Goal: Task Accomplishment & Management: Complete application form

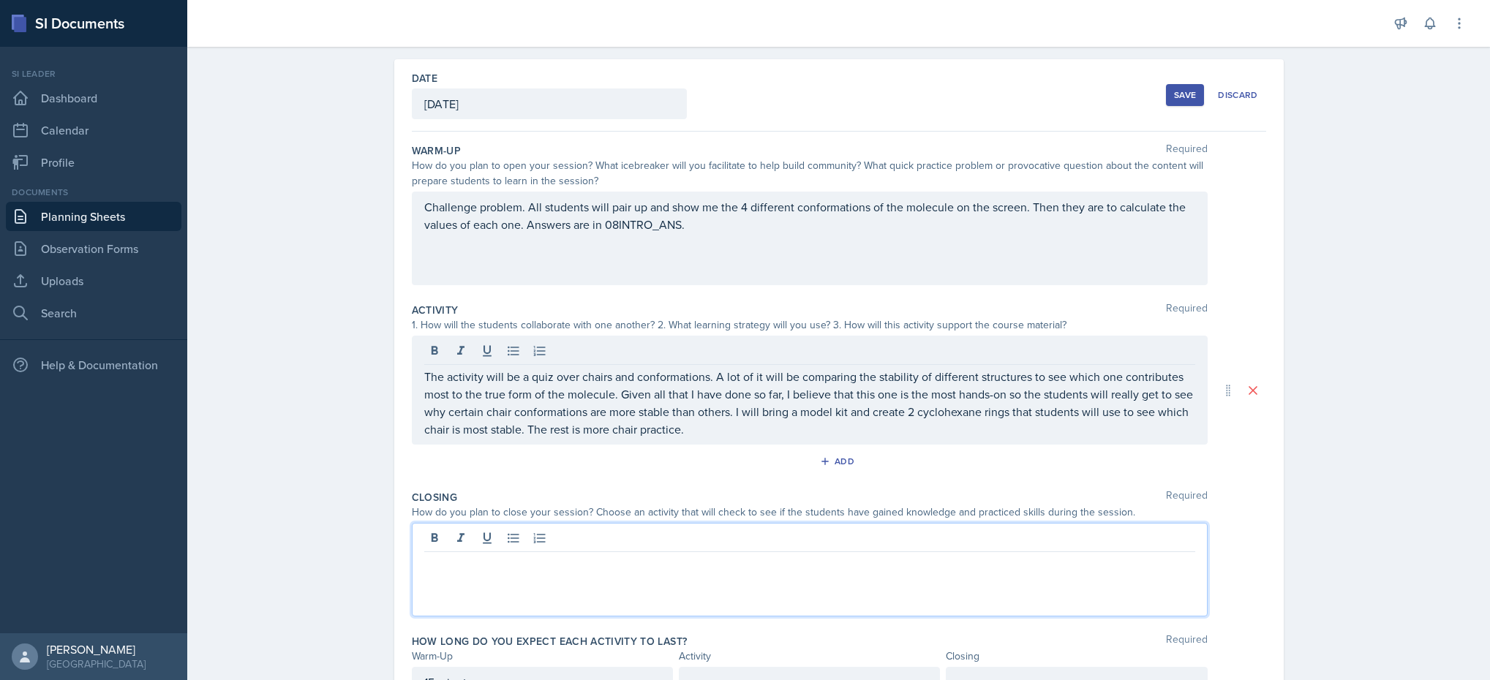
scroll to position [94, 0]
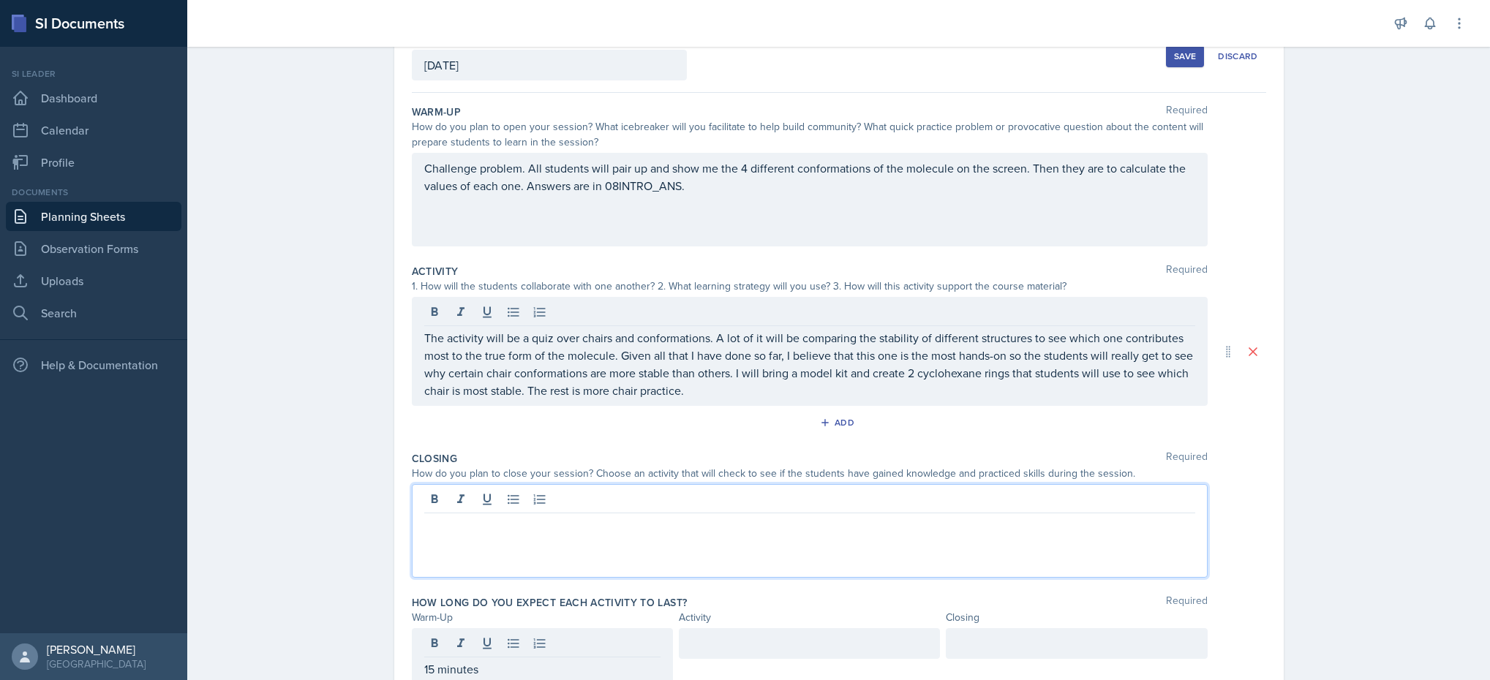
click at [669, 523] on p at bounding box center [809, 525] width 771 height 18
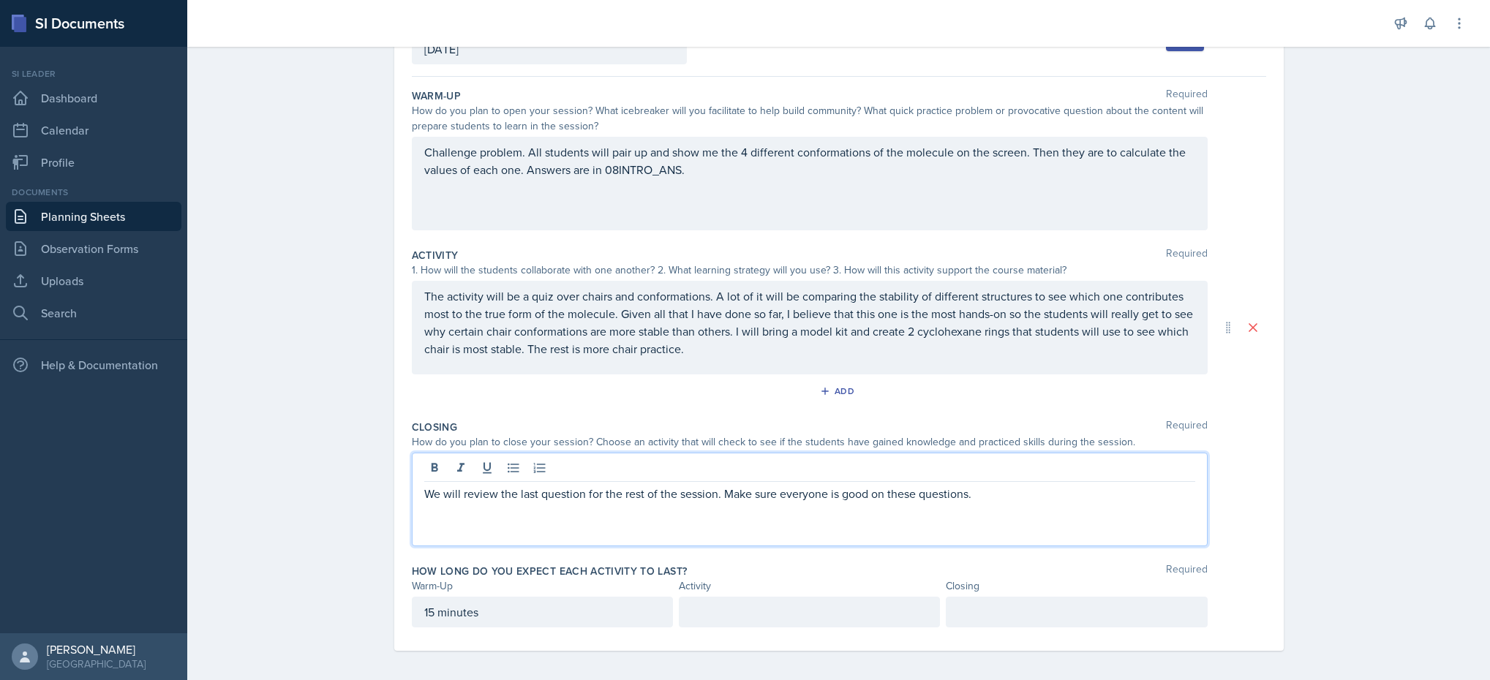
scroll to position [118, 0]
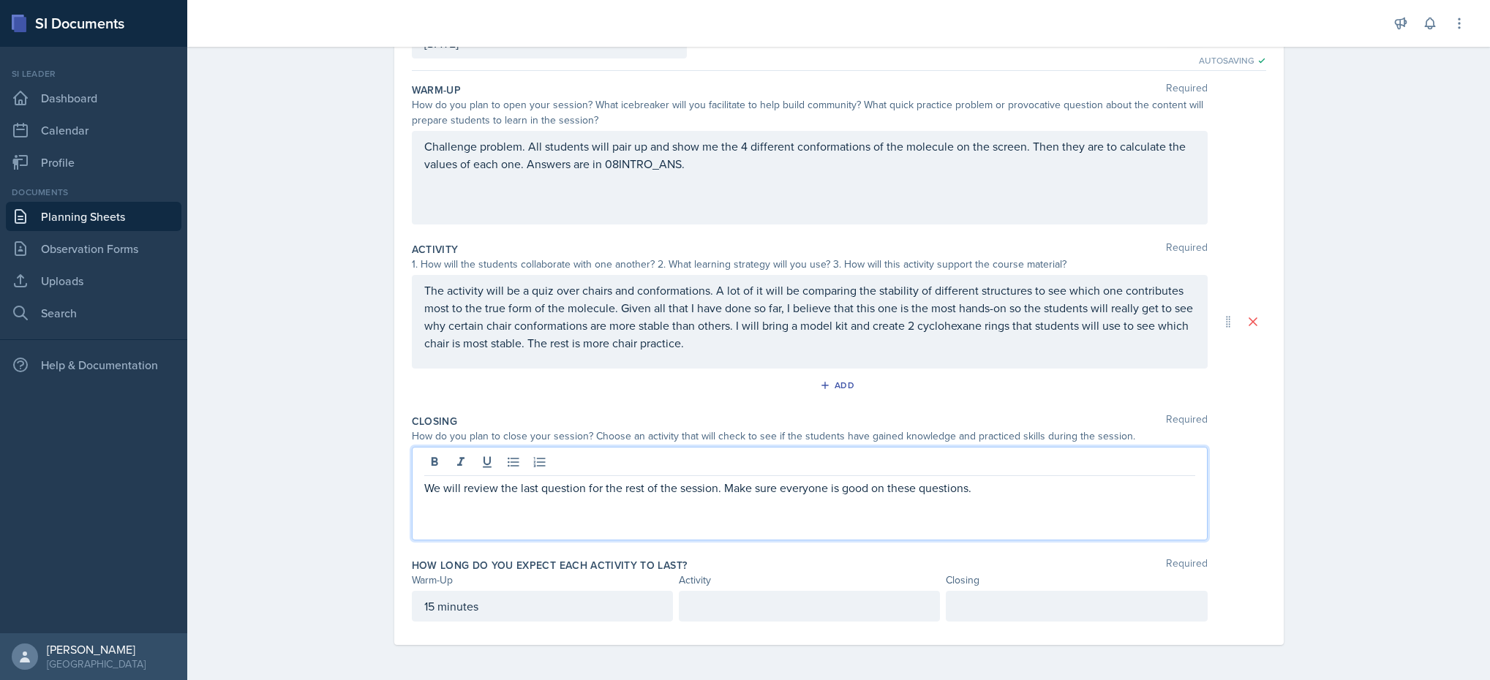
click at [720, 606] on div at bounding box center [809, 606] width 261 height 31
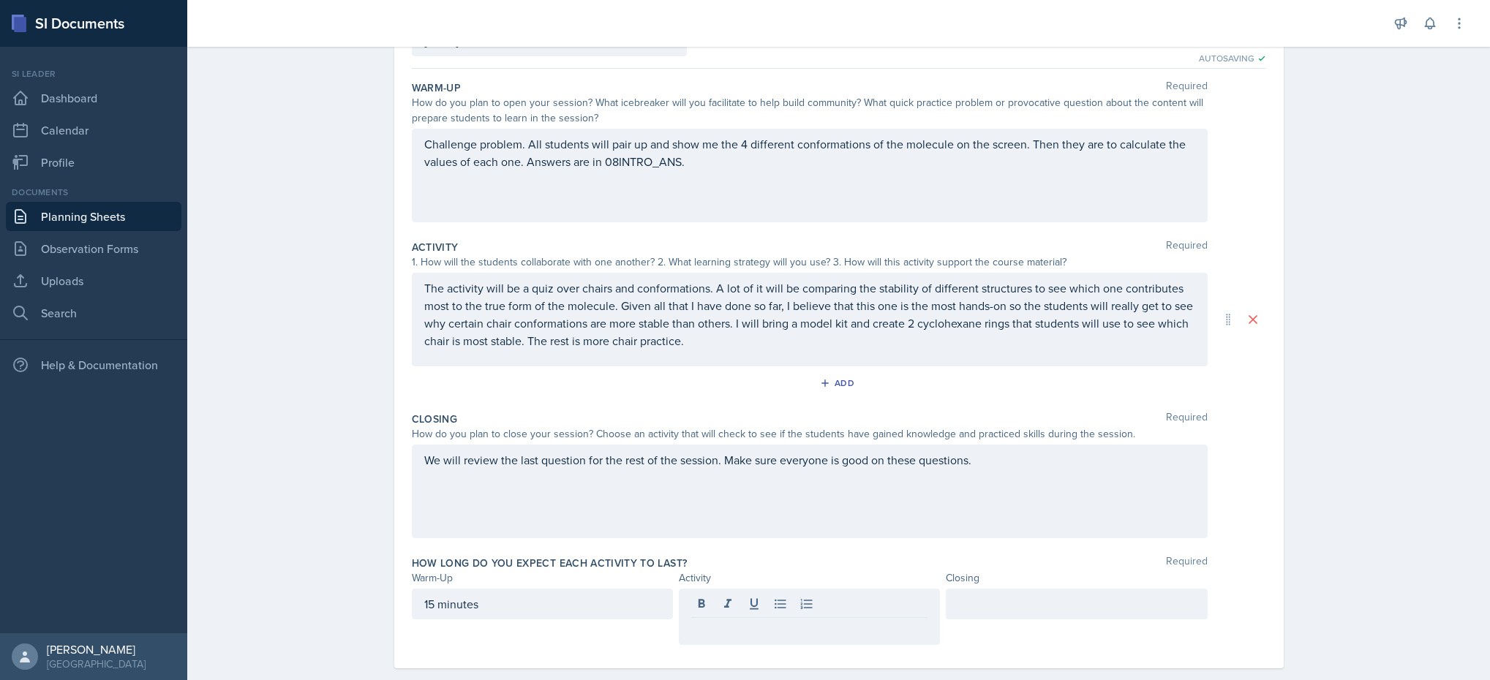
click at [1019, 623] on div at bounding box center [1075, 617] width 261 height 56
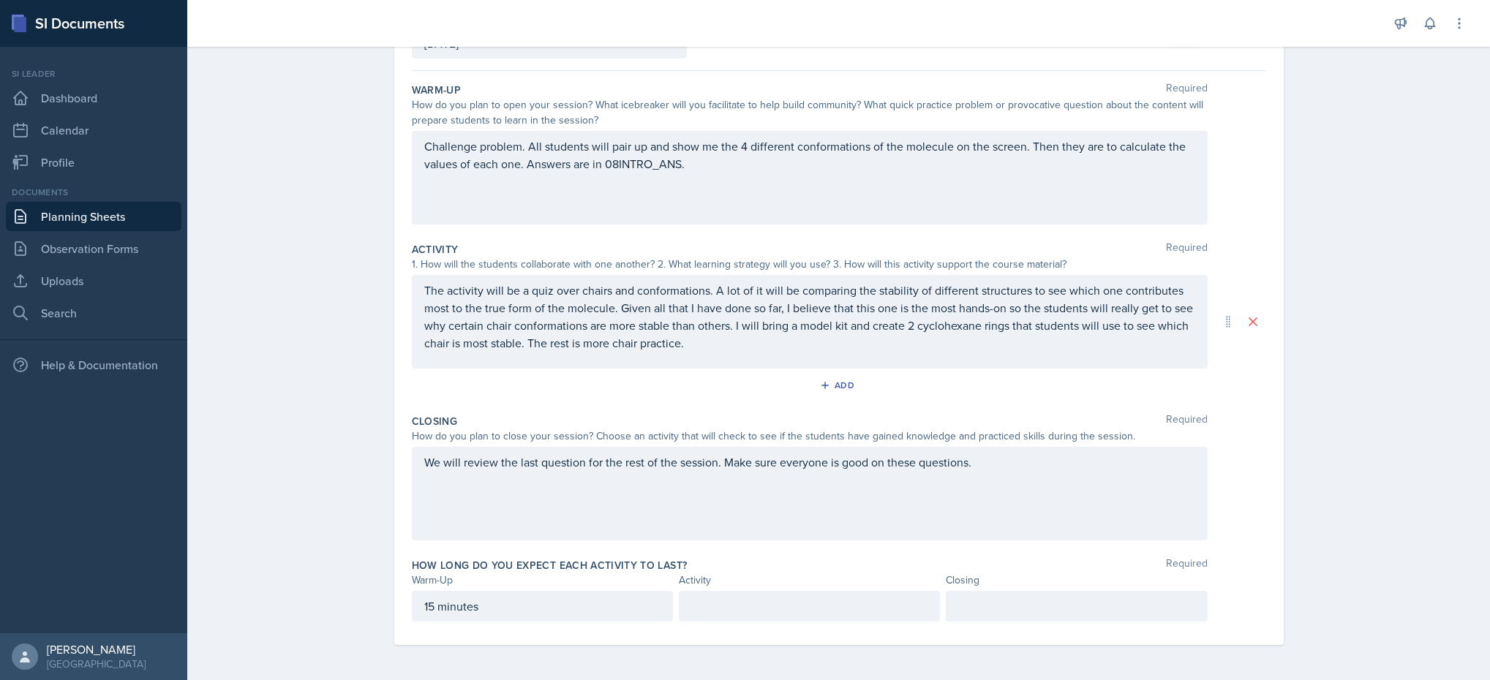
click at [1014, 616] on div at bounding box center [1075, 606] width 261 height 31
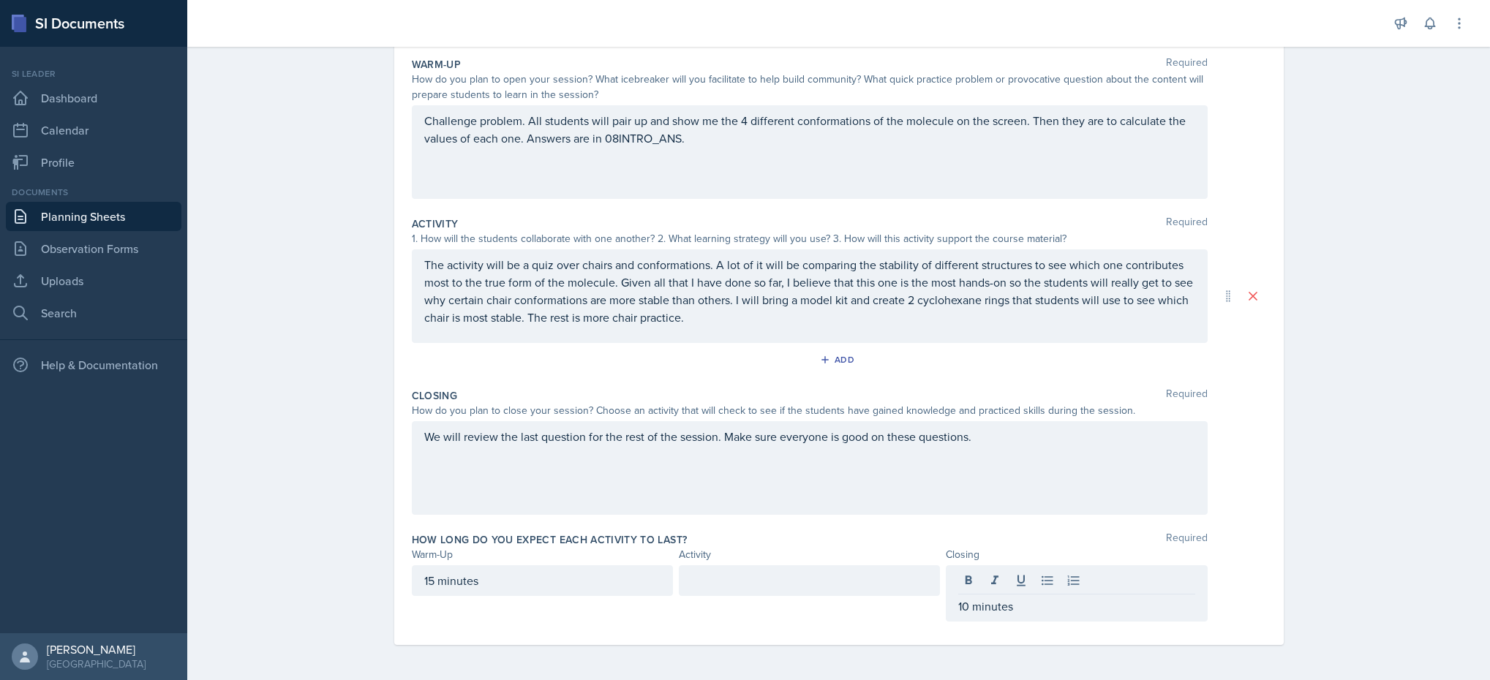
click at [762, 590] on div at bounding box center [809, 580] width 261 height 31
click at [571, 542] on label "How long do you expect each activity to last?" at bounding box center [550, 539] width 276 height 15
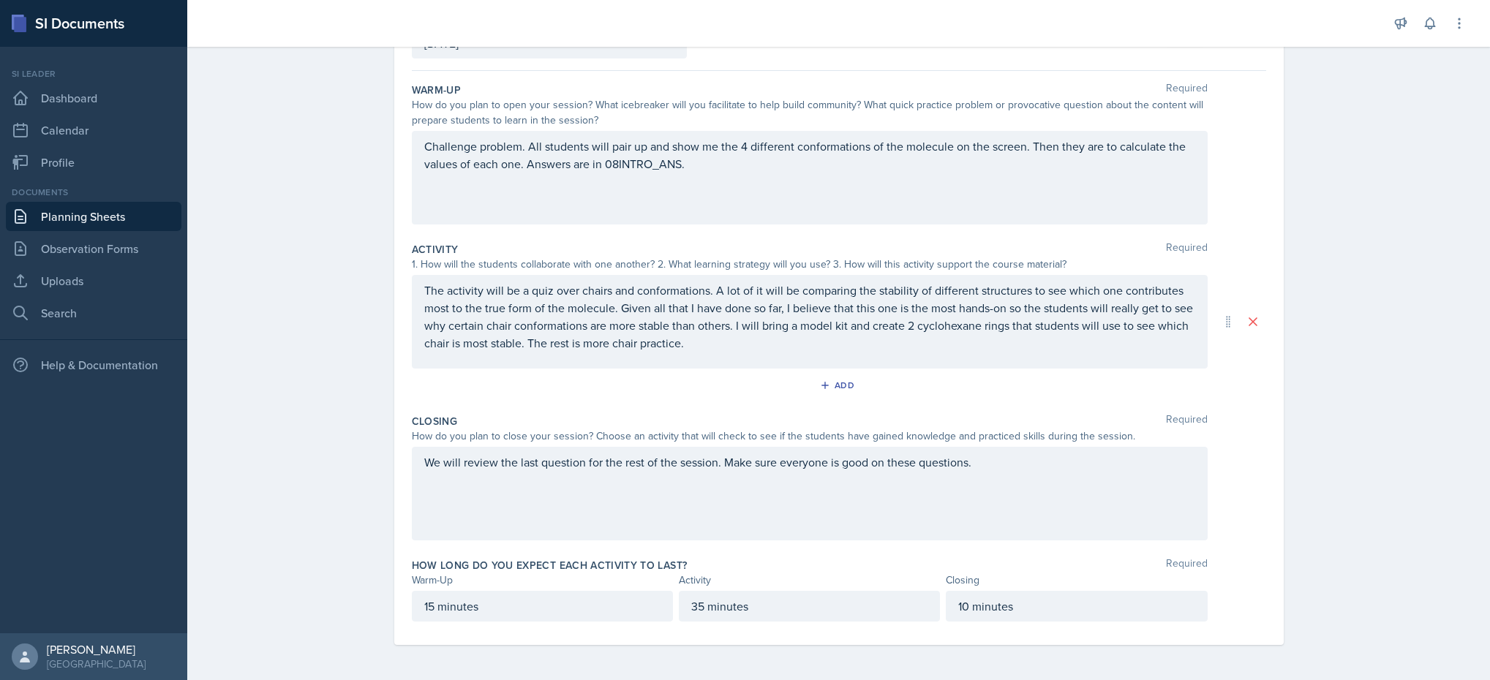
scroll to position [0, 0]
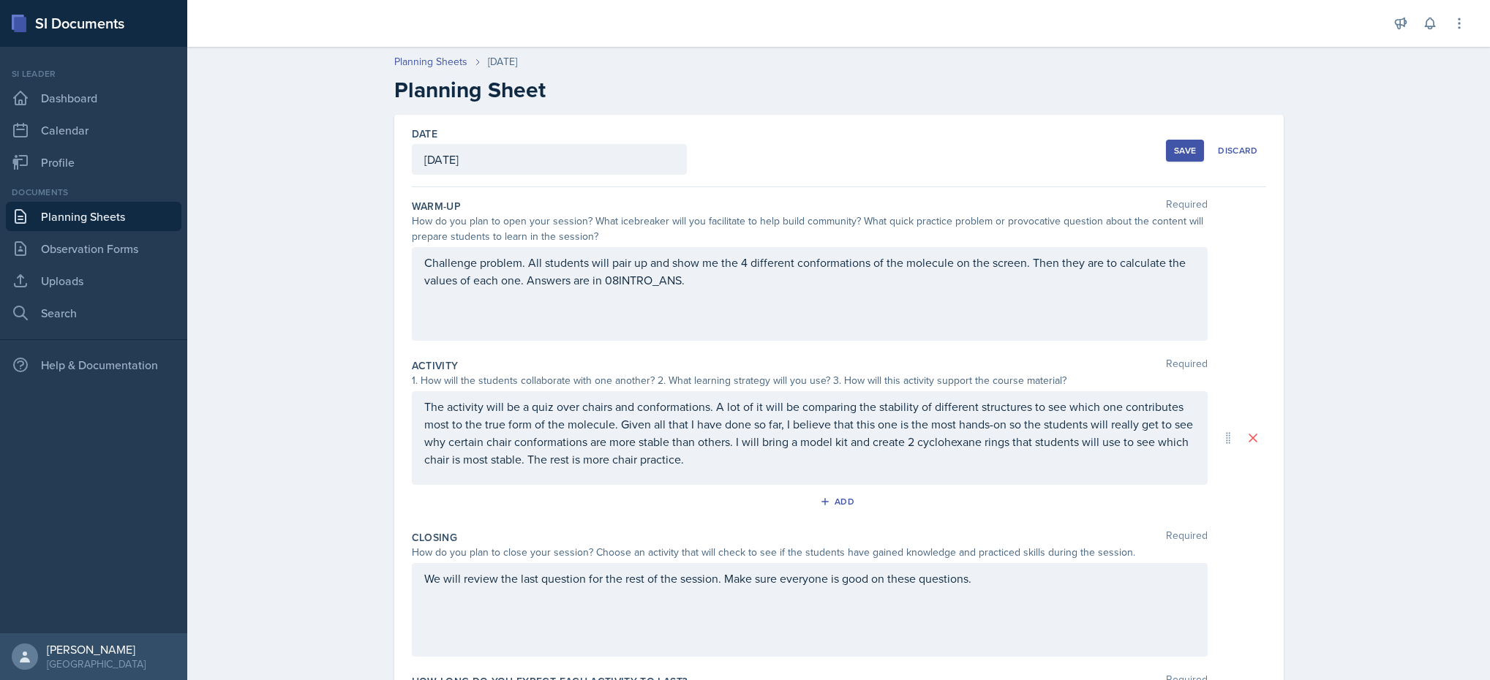
click at [1183, 151] on div "Save" at bounding box center [1185, 151] width 22 height 12
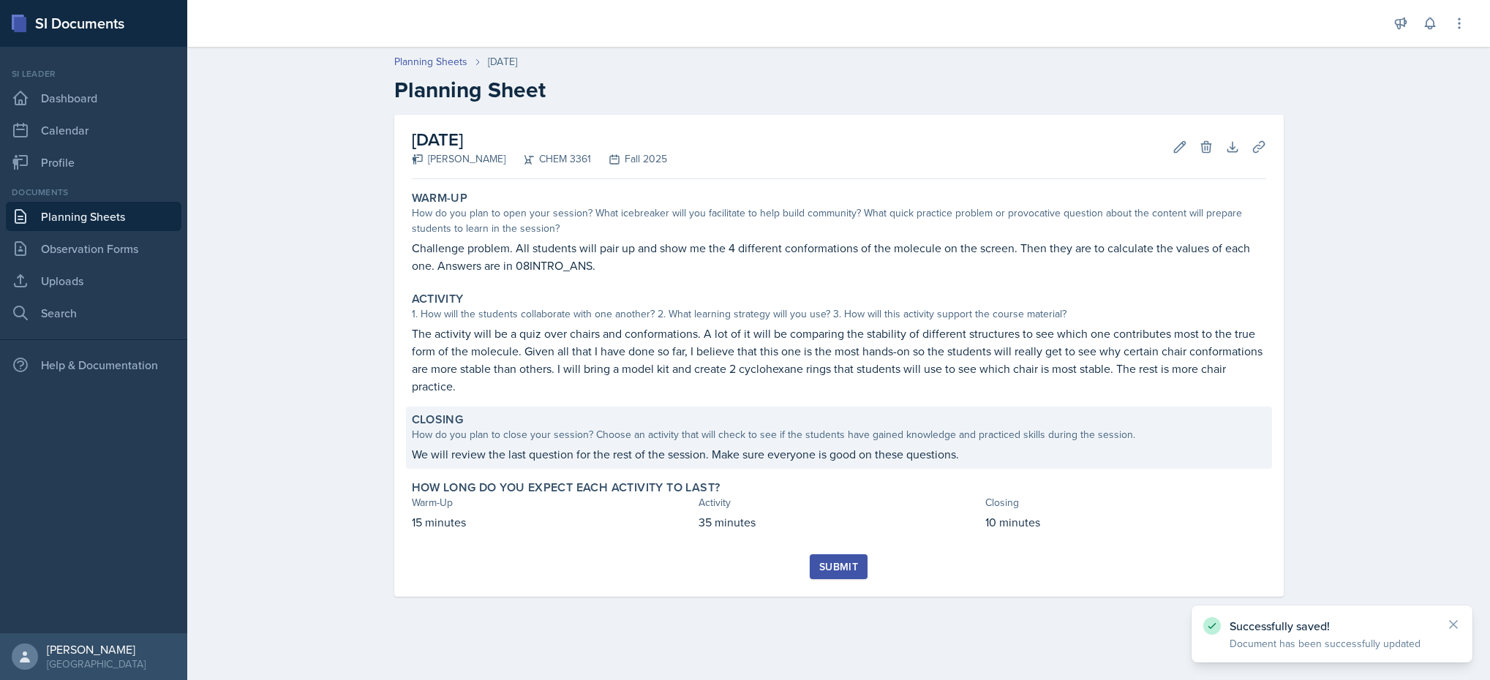
click at [774, 464] on div "Closing How do you plan to close your session? Choose an activity that will che…" at bounding box center [839, 438] width 866 height 62
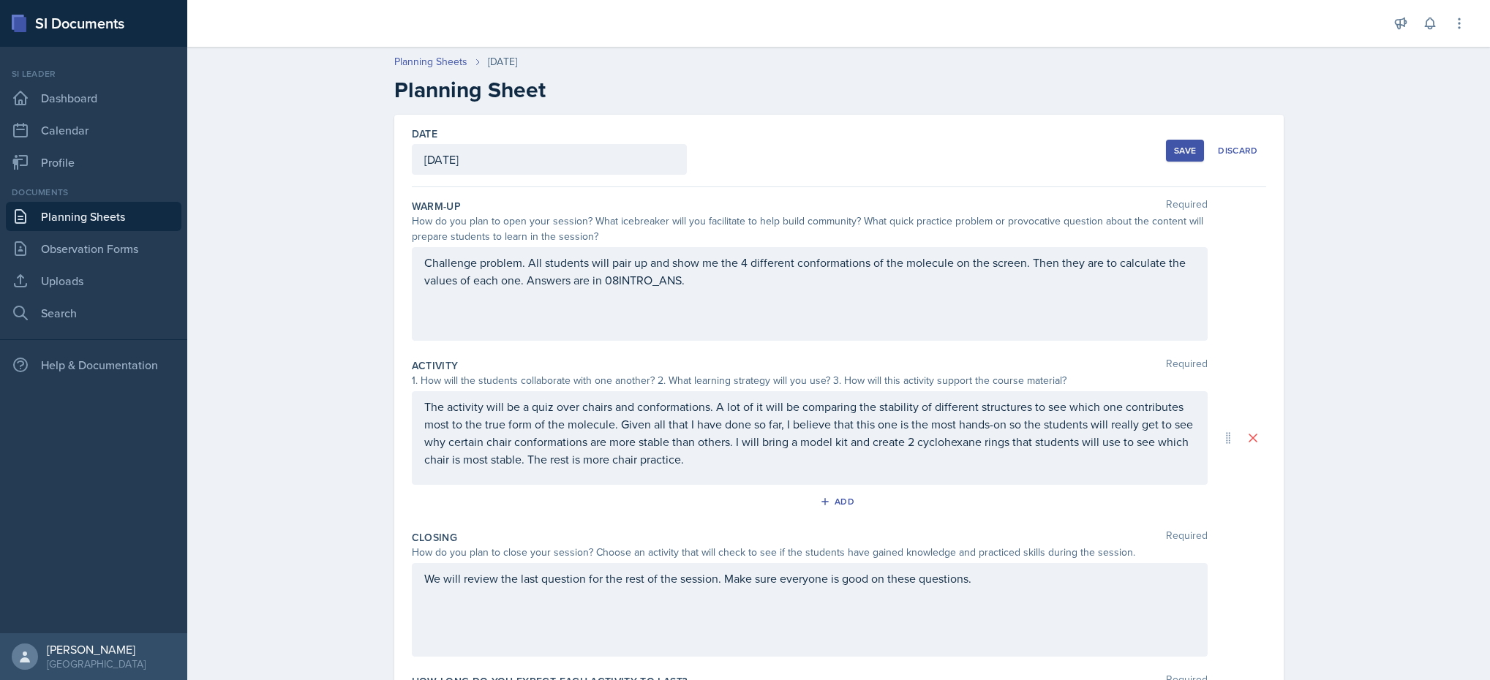
click at [1005, 601] on div "We will review the last question for the rest of the session. Make sure everyon…" at bounding box center [810, 610] width 796 height 94
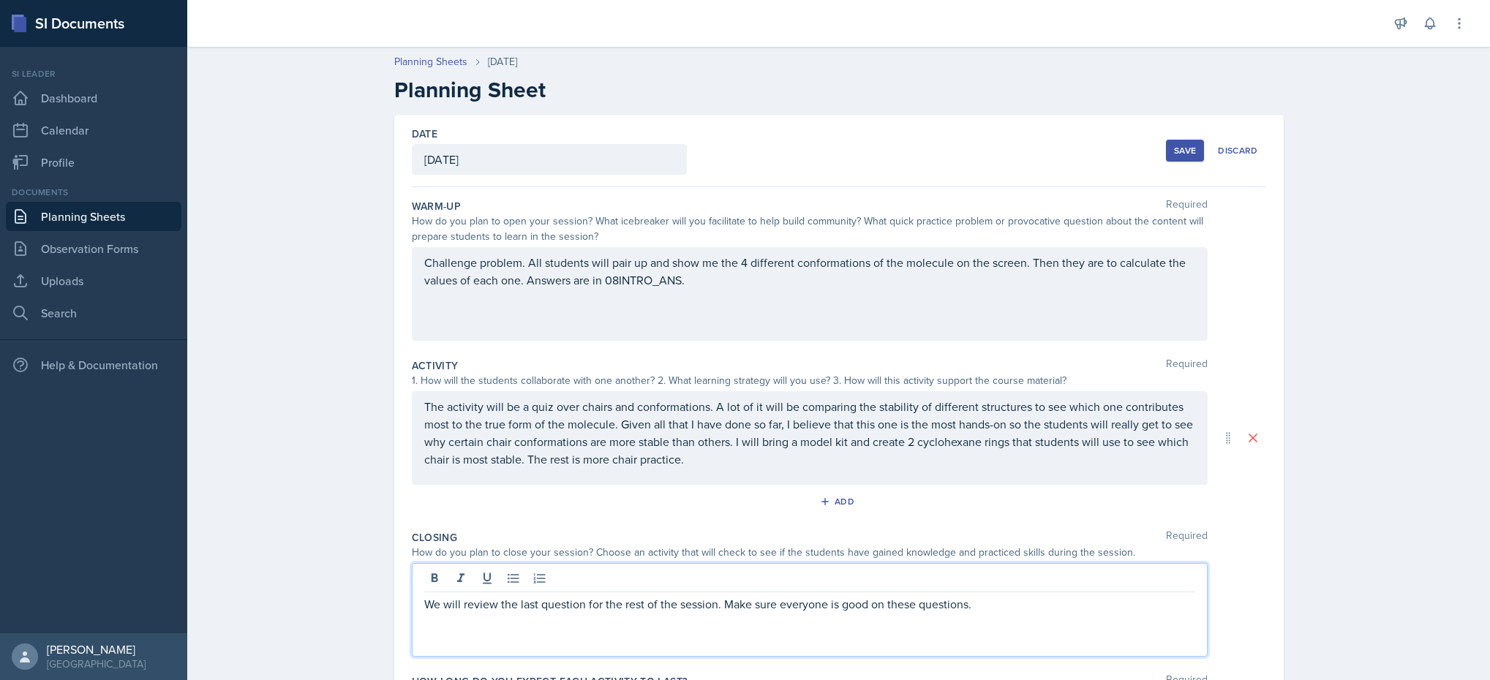
click at [1005, 601] on p "We will review the last question for the rest of the session. Make sure everyon…" at bounding box center [809, 604] width 771 height 18
click at [1174, 147] on div "Save" at bounding box center [1185, 151] width 22 height 12
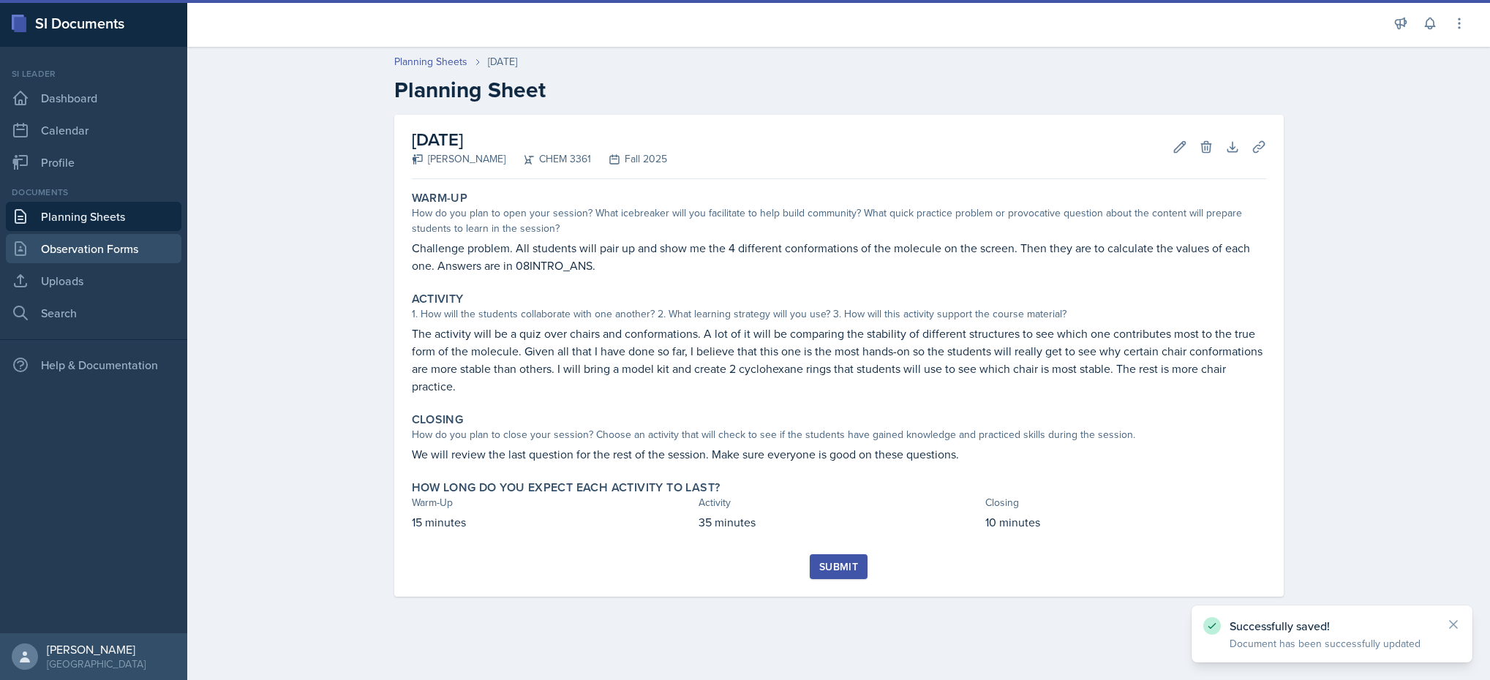
click at [88, 257] on link "Observation Forms" at bounding box center [93, 248] width 175 height 29
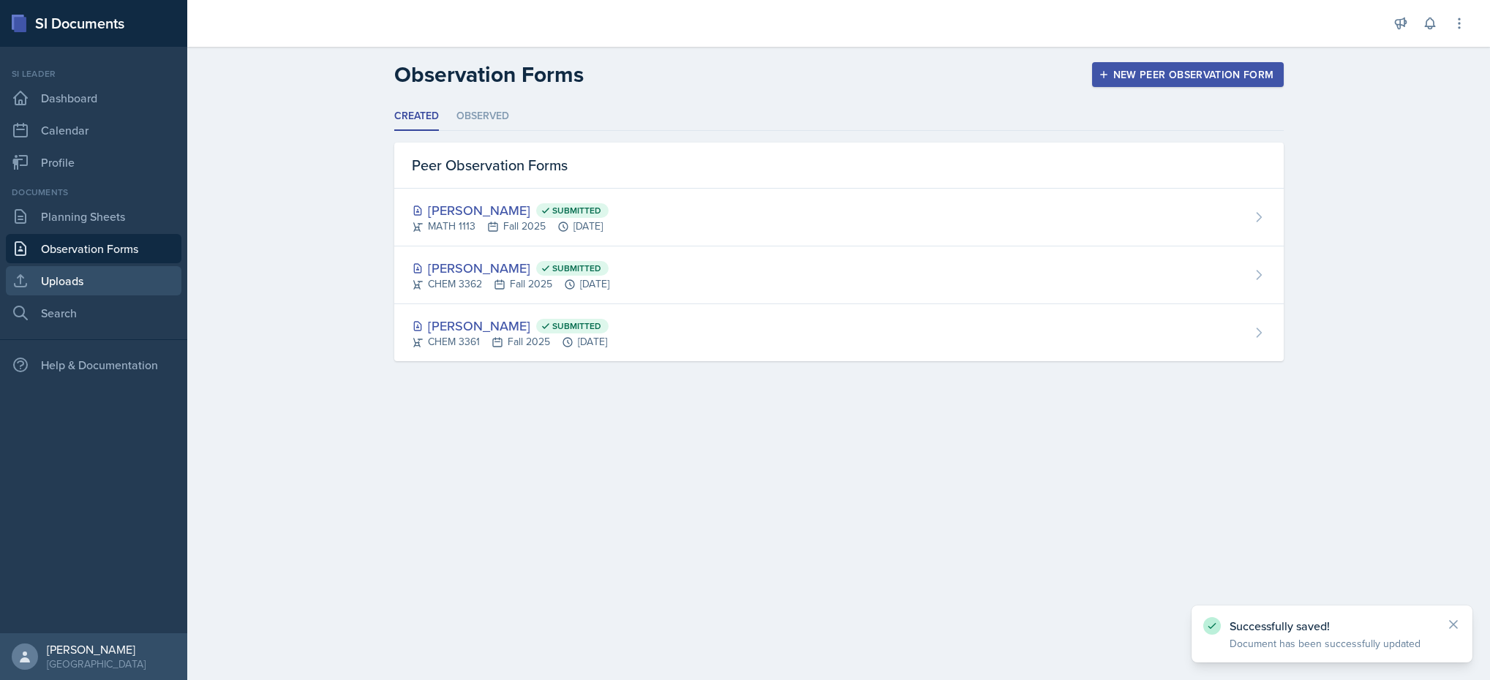
click at [97, 281] on link "Uploads" at bounding box center [93, 280] width 175 height 29
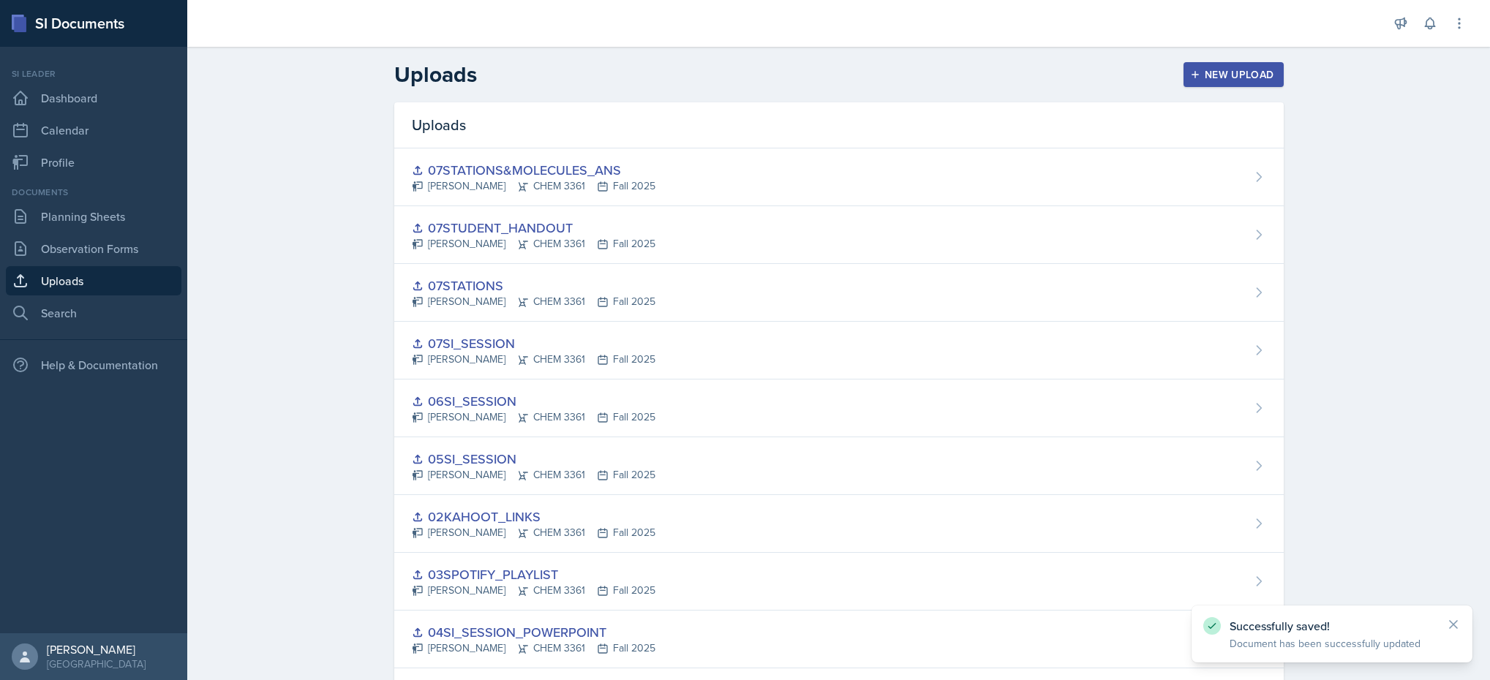
click at [1226, 69] on div "New Upload" at bounding box center [1233, 75] width 81 height 12
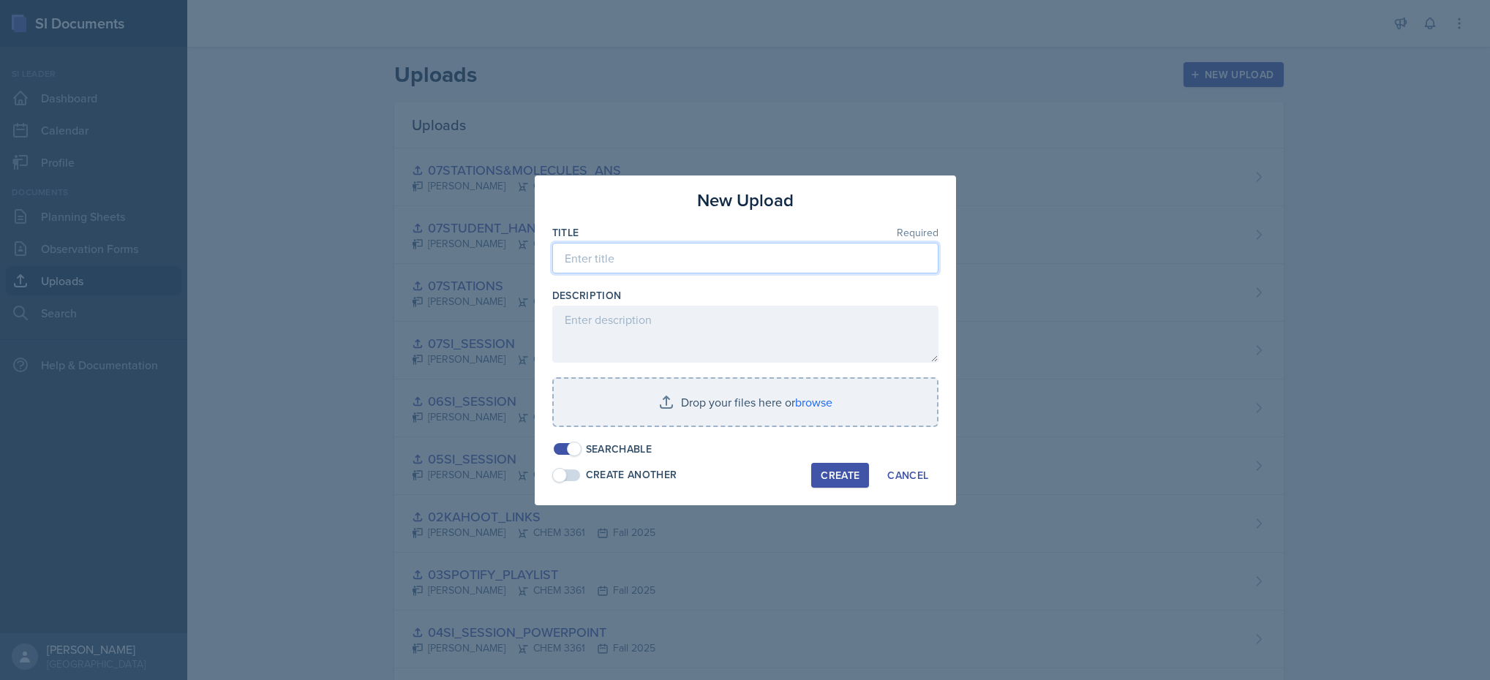
click at [717, 268] on input at bounding box center [745, 258] width 386 height 31
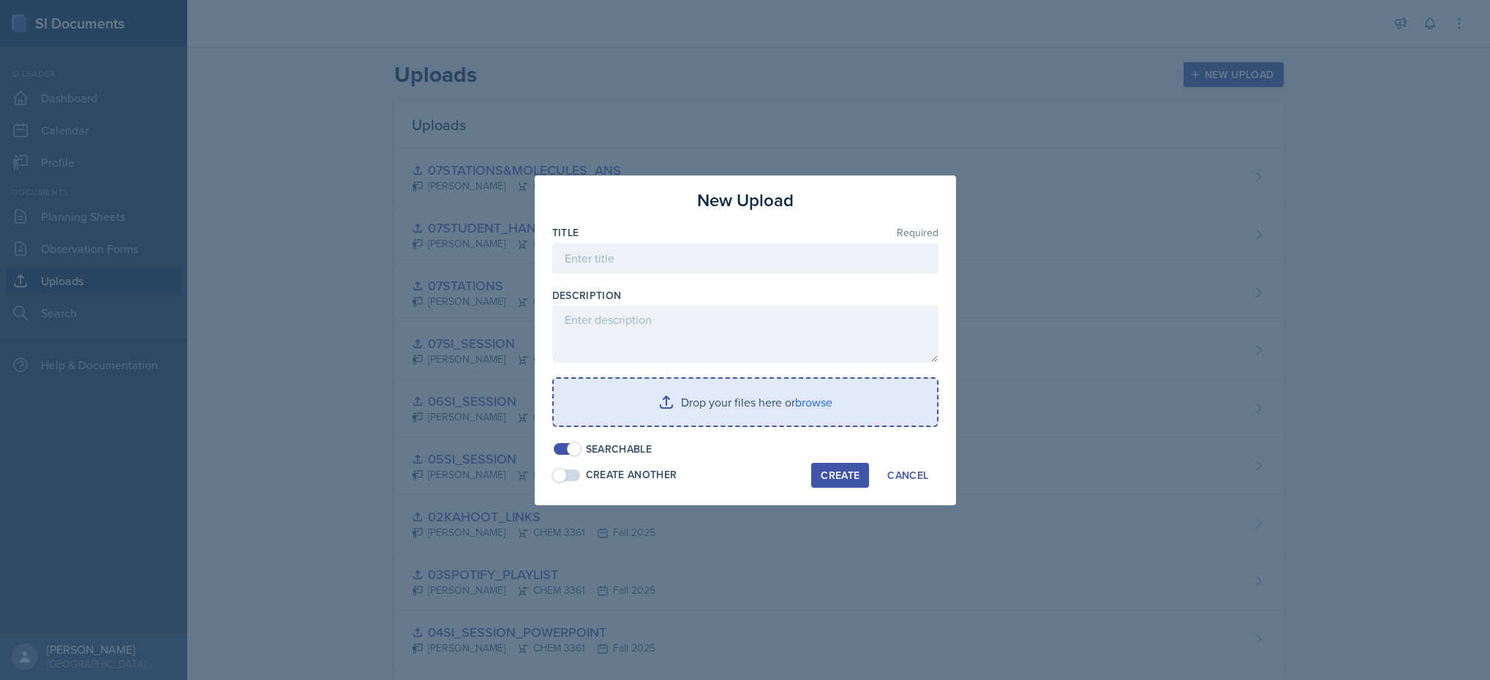
click at [706, 413] on input "file" at bounding box center [745, 402] width 383 height 47
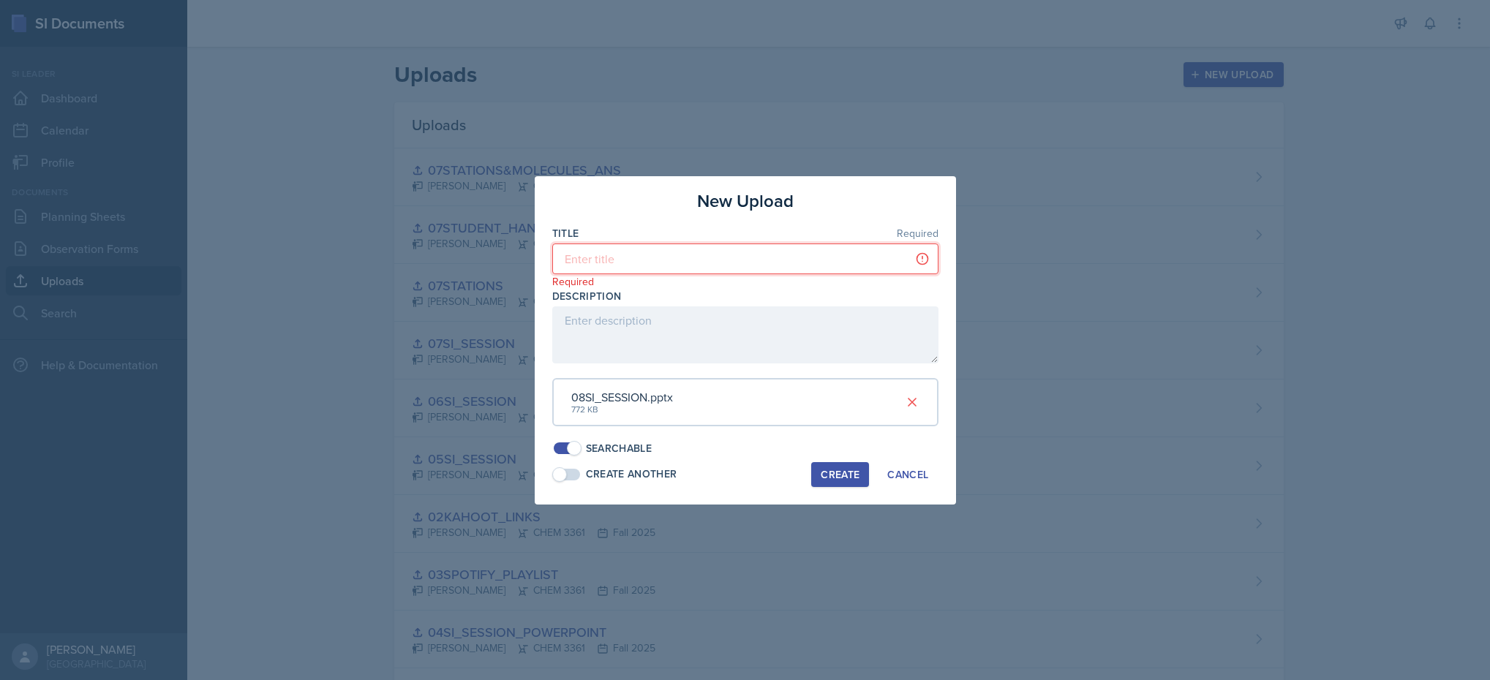
click at [693, 266] on input at bounding box center [745, 259] width 386 height 31
type input "08SI_SESSION"
click at [852, 475] on div "Create" at bounding box center [839, 475] width 39 height 12
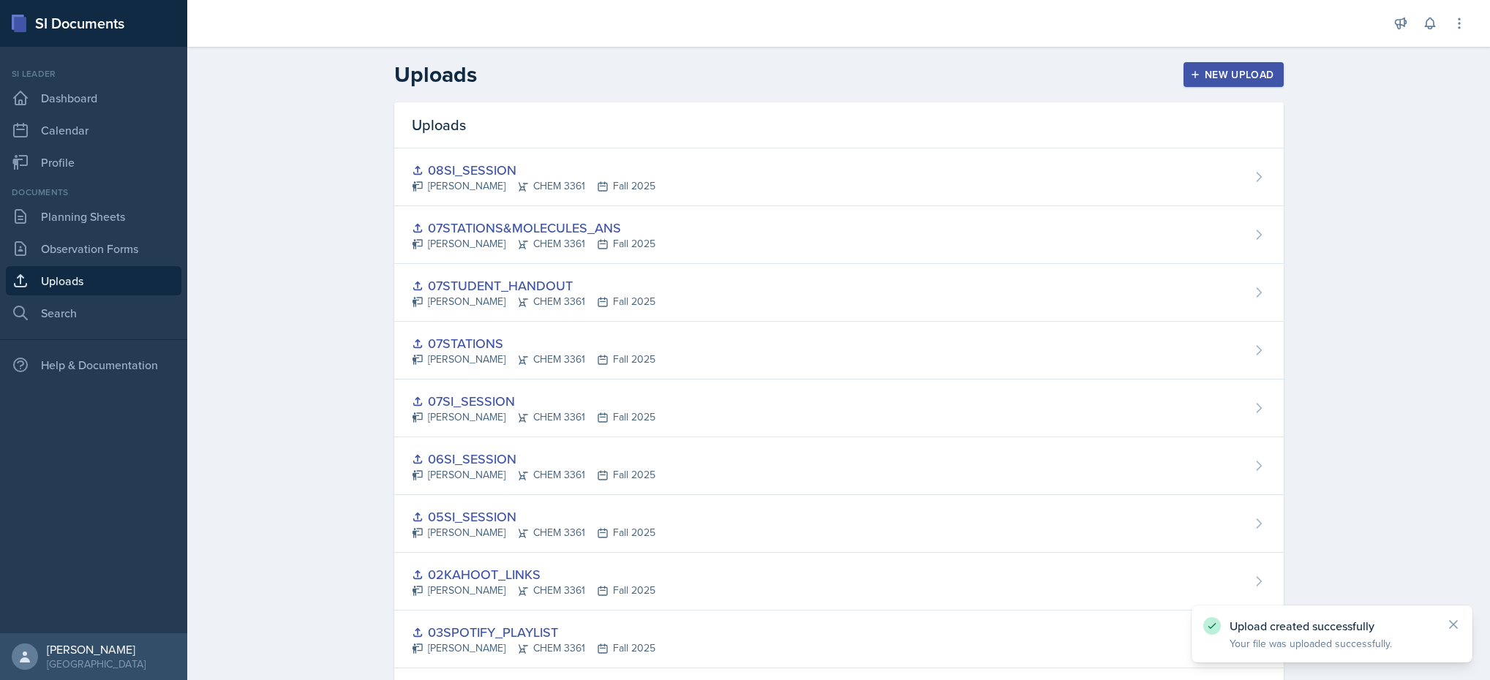
click at [1239, 69] on div "New Upload" at bounding box center [1233, 75] width 81 height 12
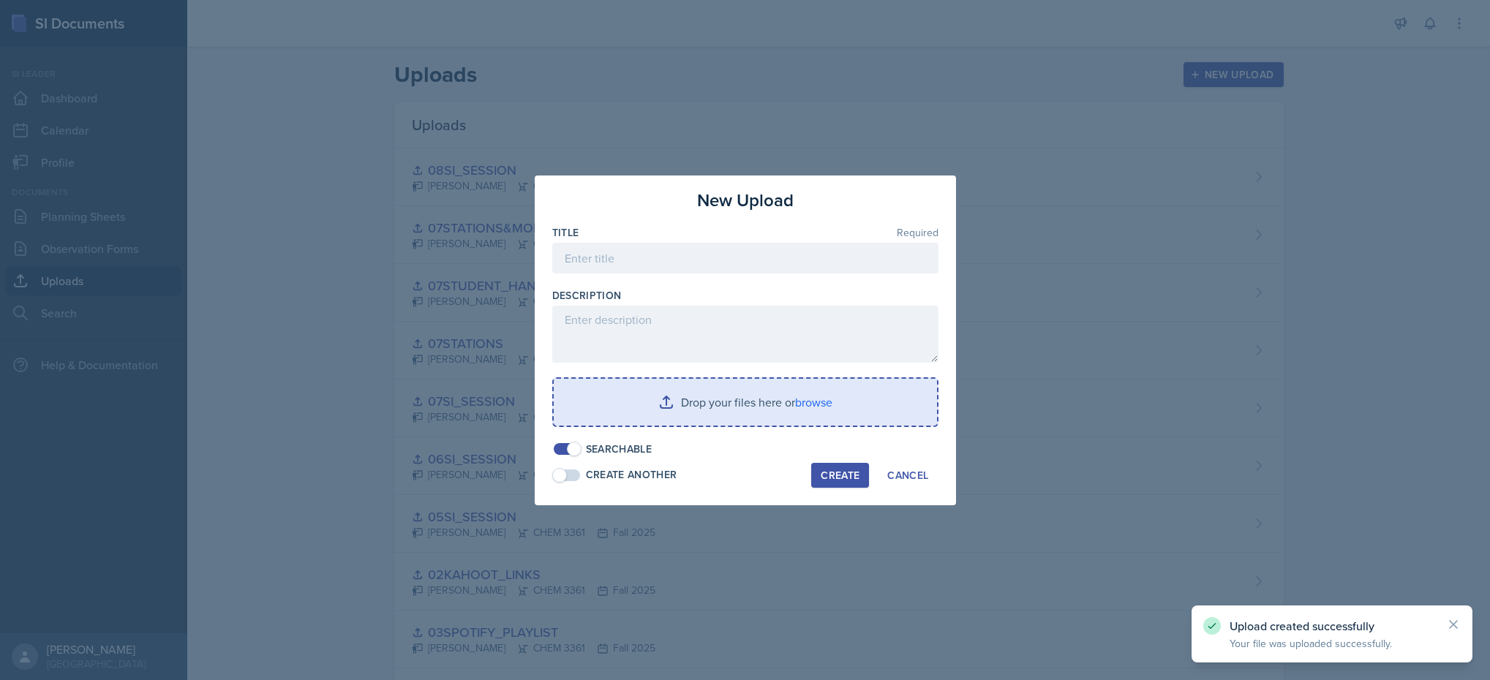
click at [731, 415] on input "file" at bounding box center [745, 402] width 383 height 47
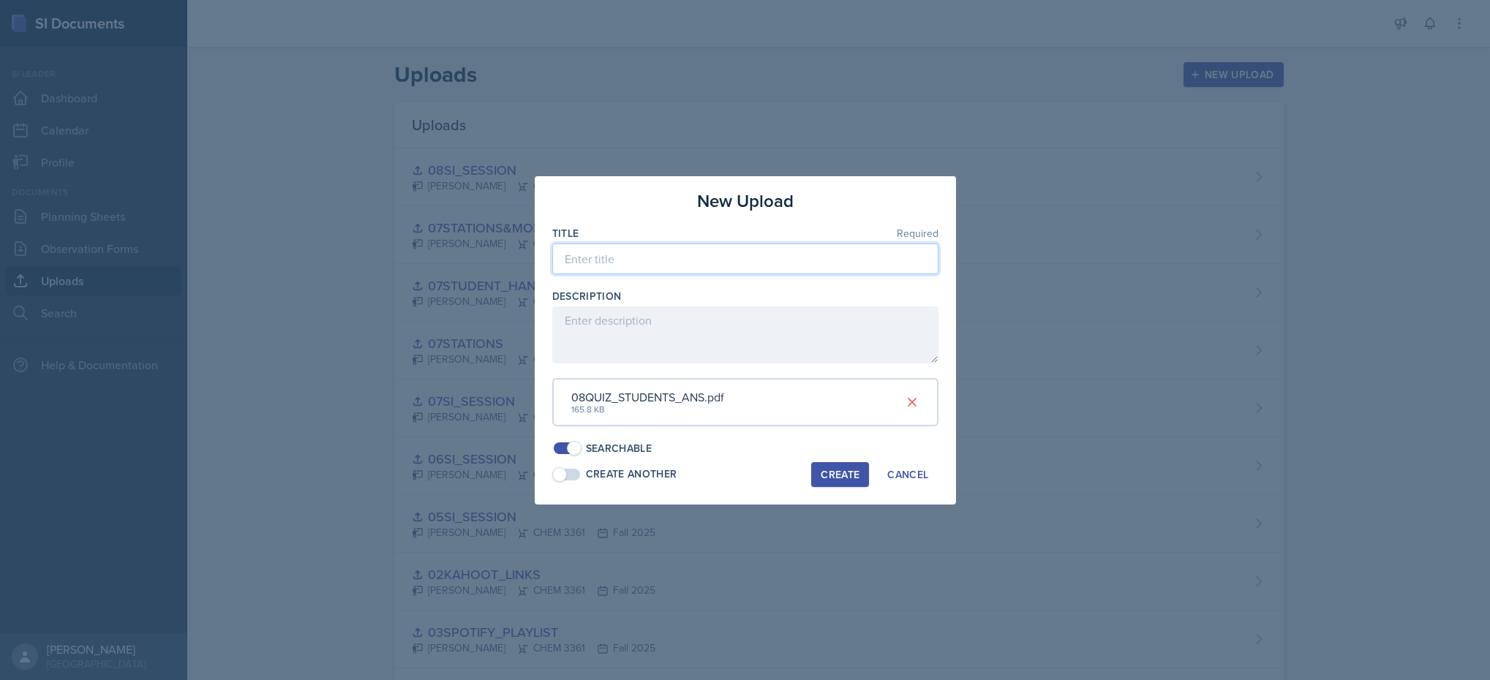
click at [727, 257] on input at bounding box center [745, 259] width 386 height 31
type input "08QUIZ_STUDENTS_ANS"
click at [836, 472] on div "Create" at bounding box center [839, 475] width 39 height 12
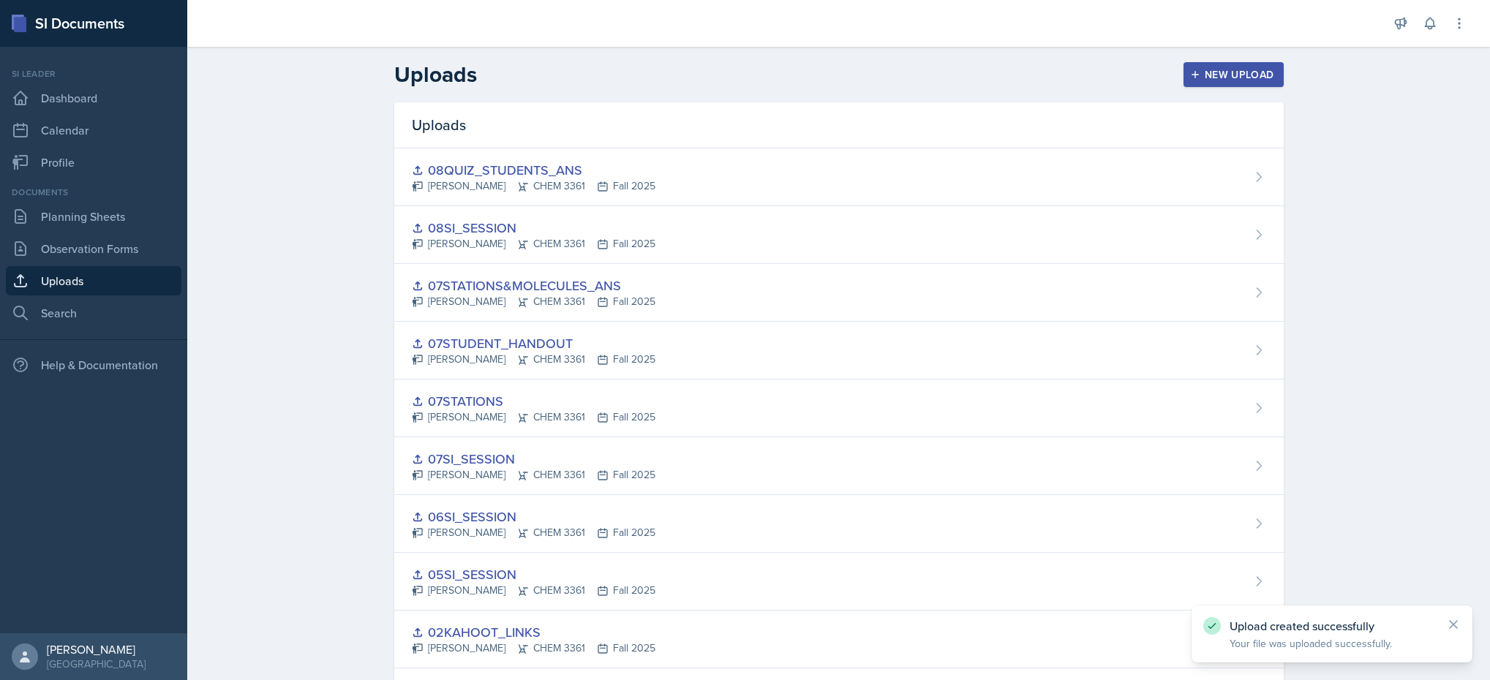
click at [1216, 73] on div "New Upload" at bounding box center [1233, 75] width 81 height 12
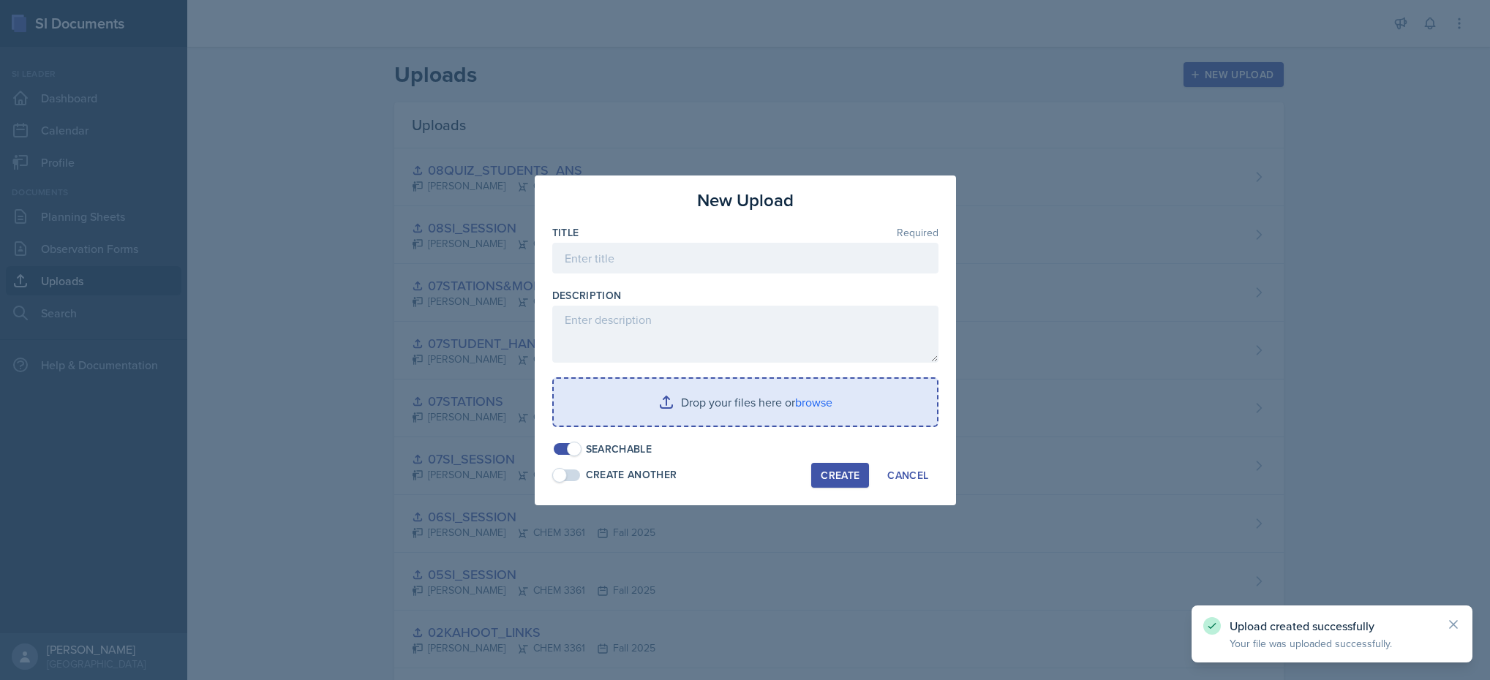
click at [763, 409] on input "file" at bounding box center [745, 402] width 383 height 47
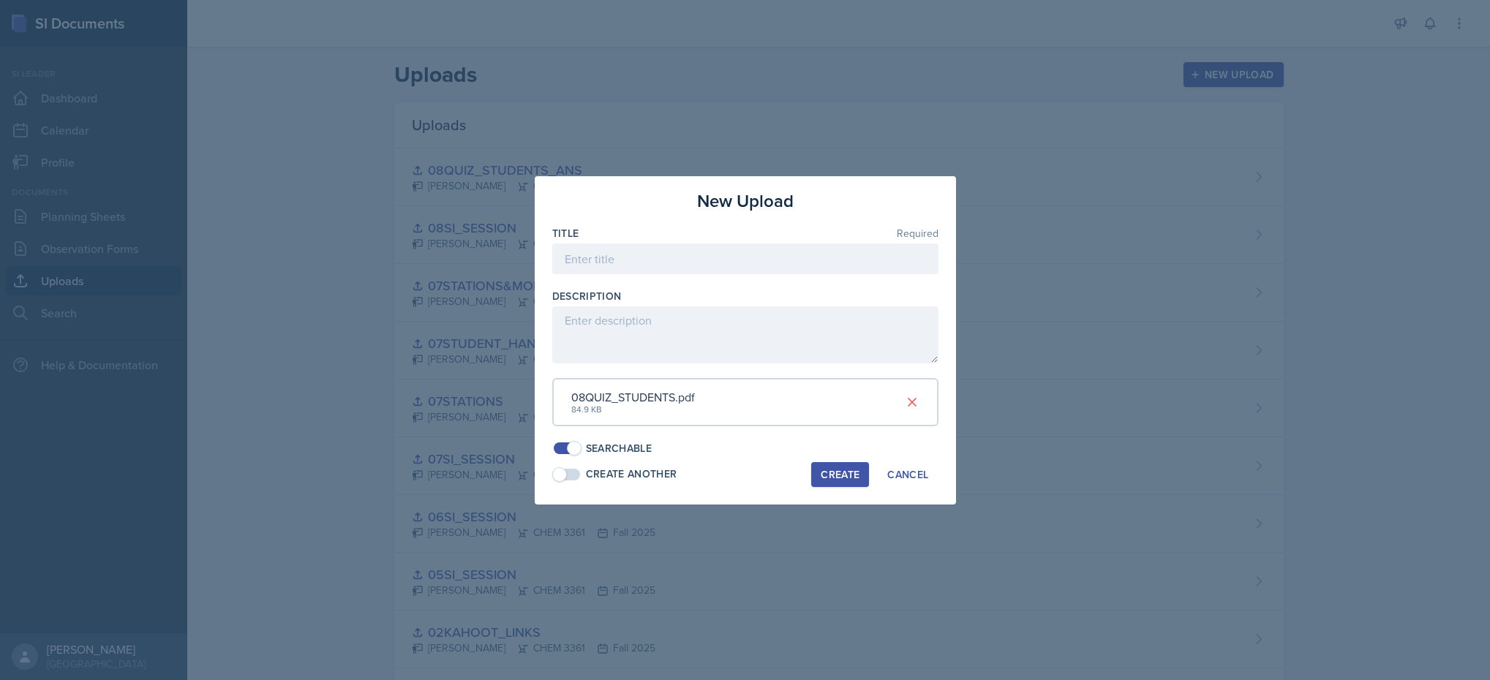
click at [687, 275] on div at bounding box center [745, 281] width 386 height 15
click at [668, 266] on input at bounding box center [745, 259] width 386 height 31
type input "08QUIZ_STUDENTS"
click at [830, 478] on div "Create" at bounding box center [839, 475] width 39 height 12
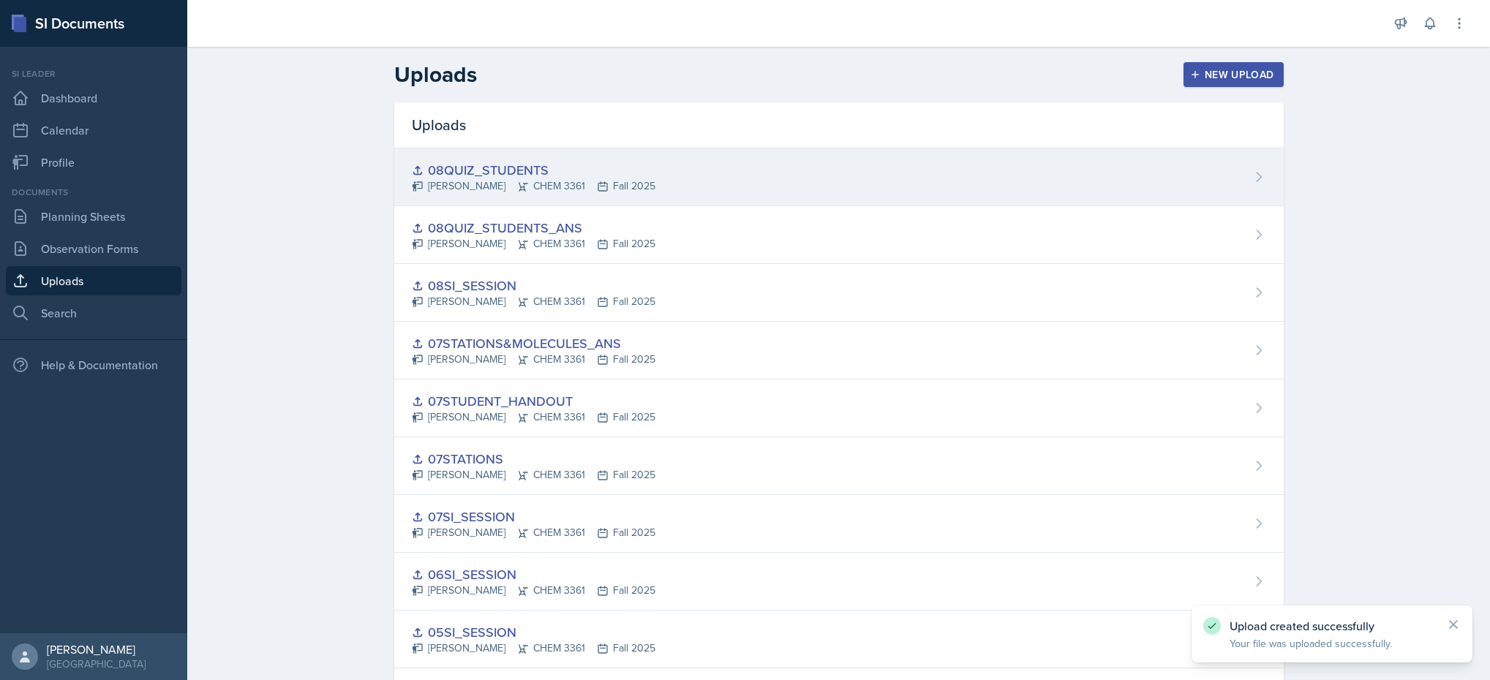
click at [611, 167] on div "08QUIZ_STUDENTS" at bounding box center [534, 170] width 244 height 20
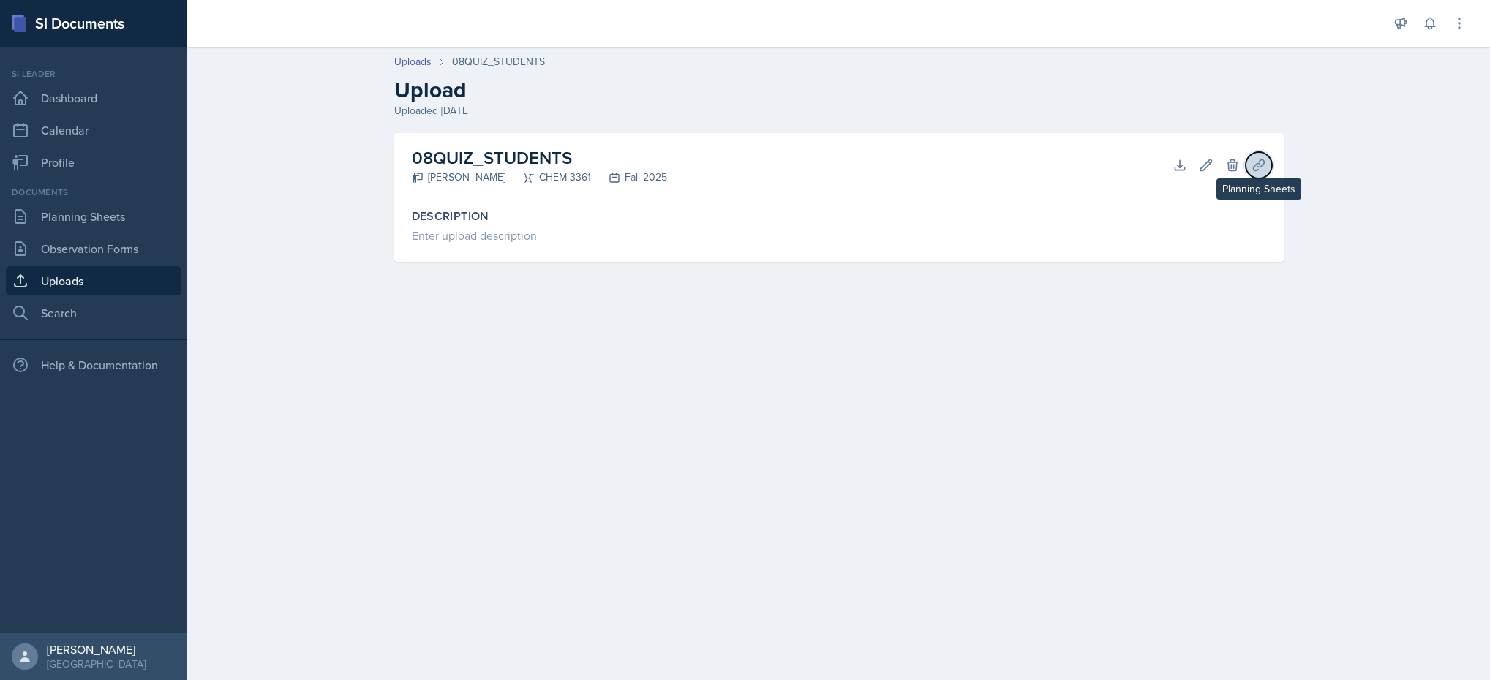
click at [1253, 159] on icon at bounding box center [1258, 165] width 15 height 15
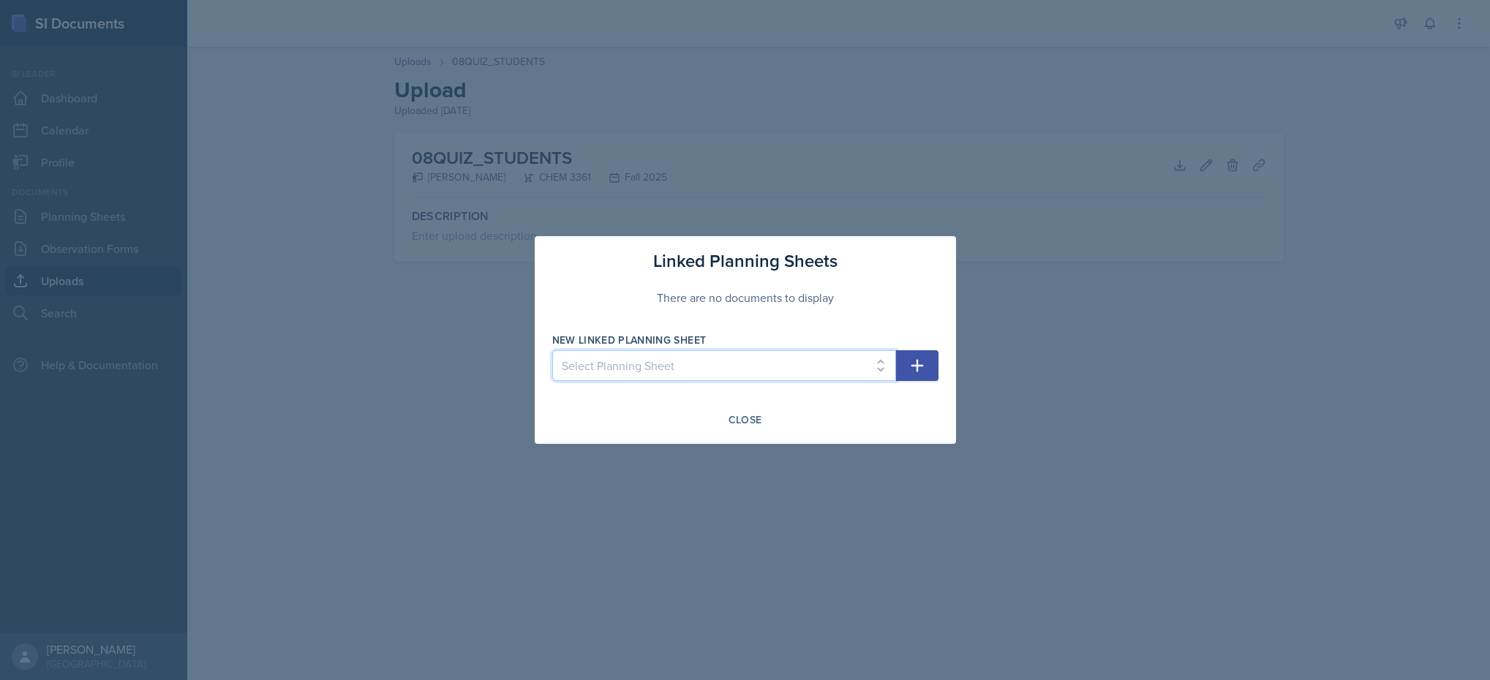
click at [785, 351] on select "Select Planning Sheet [DATE] [DATE] [DATE] [DATE] [DATE] [DATE] [DATE] [DATE] […" at bounding box center [724, 365] width 344 height 31
select select "022001a9-8494-4b98-a821-6e1598252be2"
click at [552, 350] on select "Select Planning Sheet [DATE] [DATE] [DATE] [DATE] [DATE] [DATE] [DATE] [DATE] […" at bounding box center [724, 365] width 344 height 31
click at [731, 404] on div "Linked Planning Sheets There are no documents to display New Linked Planning Sh…" at bounding box center [745, 340] width 421 height 208
click at [731, 414] on div "Close" at bounding box center [745, 420] width 34 height 12
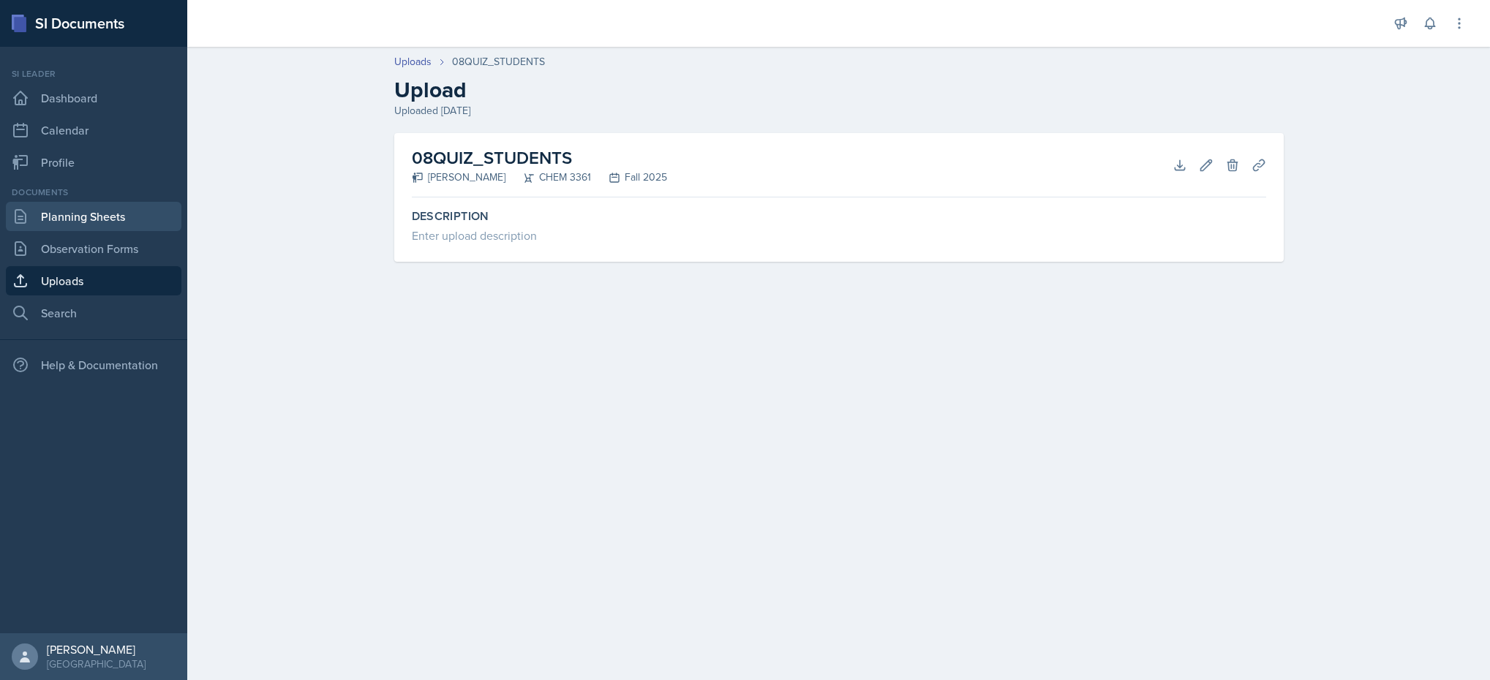
click at [81, 213] on link "Planning Sheets" at bounding box center [93, 216] width 175 height 29
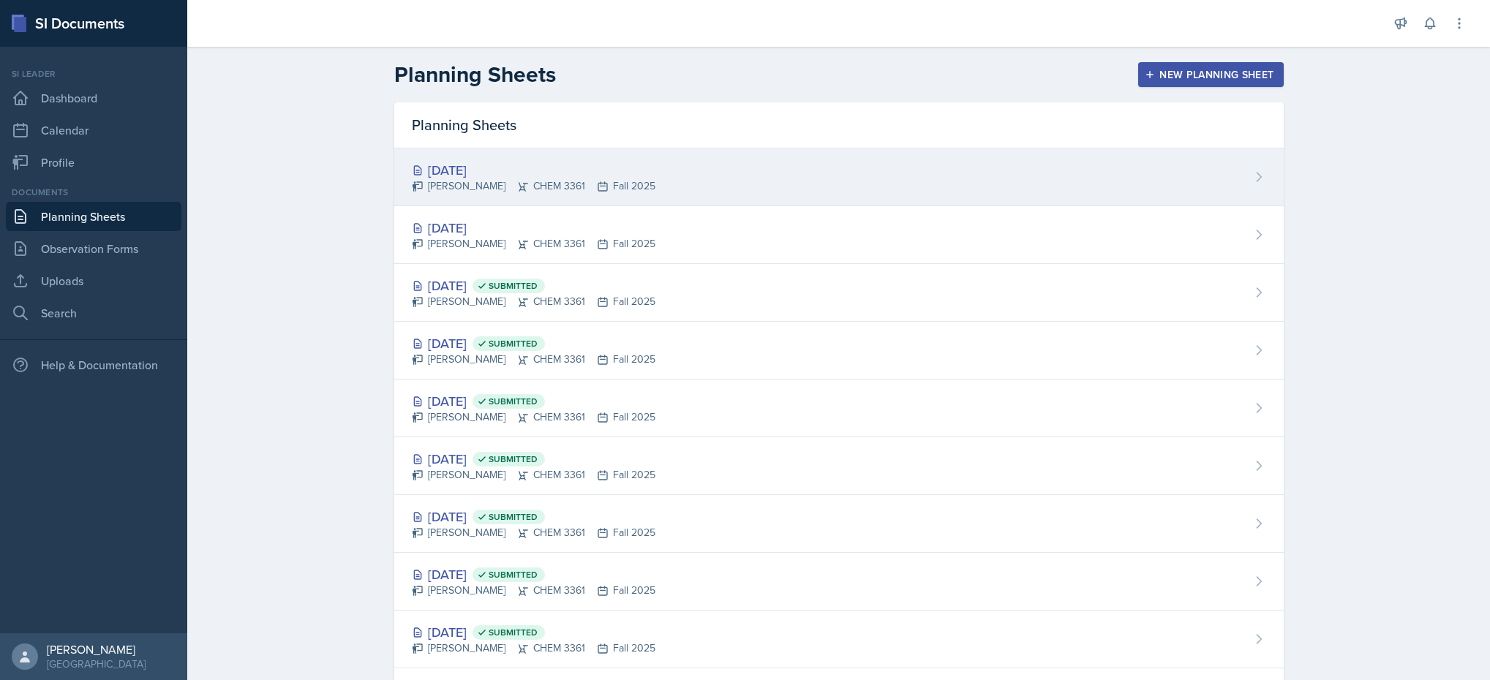
click at [525, 189] on icon at bounding box center [523, 186] width 10 height 9
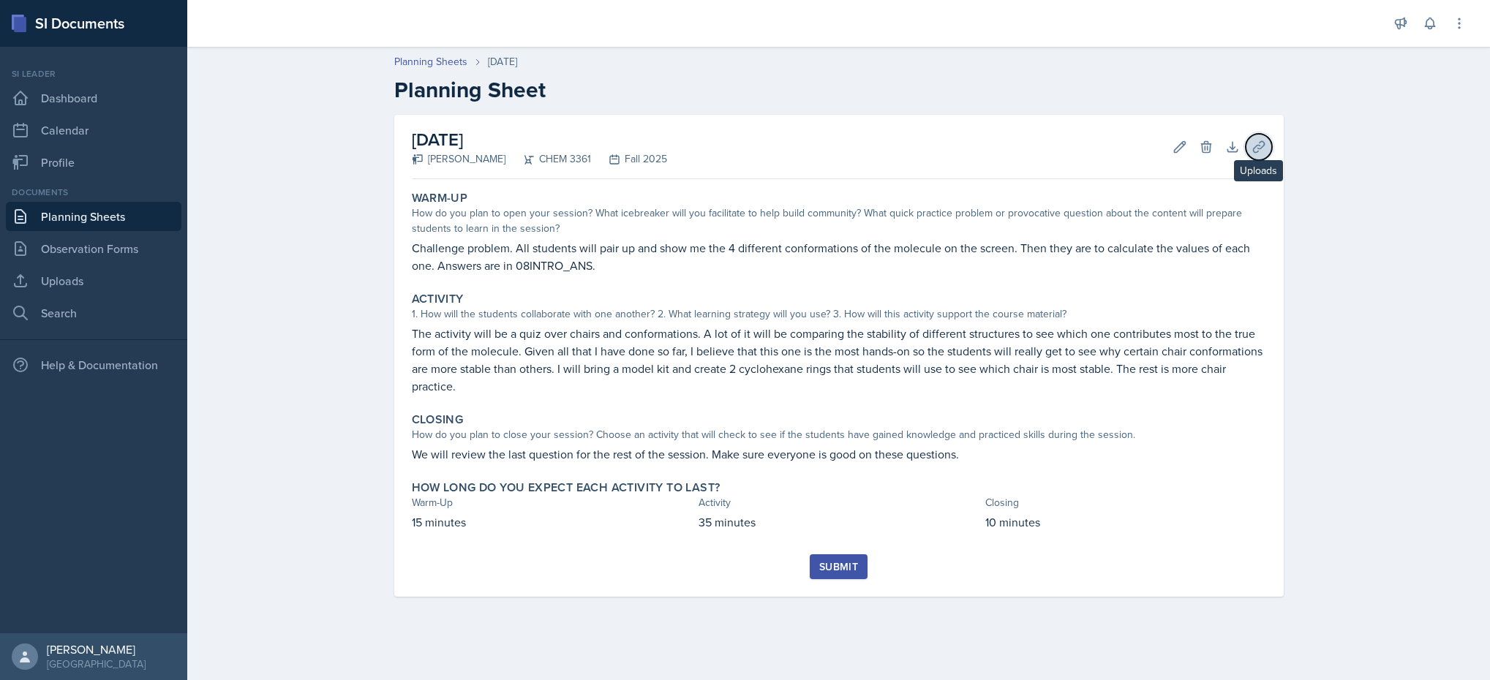
click at [1247, 143] on button "Uploads" at bounding box center [1258, 147] width 26 height 26
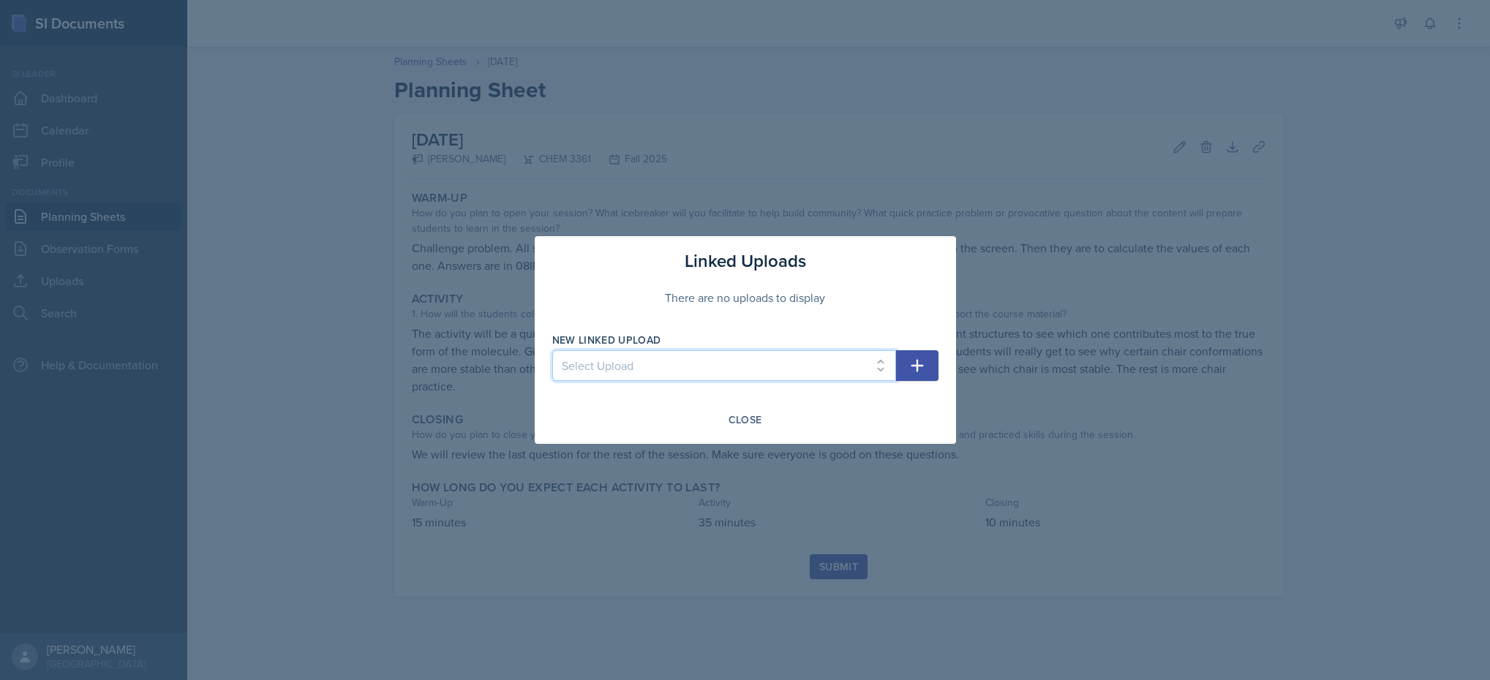
click at [746, 358] on select "Select Upload 01MOCK_SESSION_POPO 02STUDY_STRATS_SI 01SI_SESSION 02SI_SESSION 0…" at bounding box center [724, 365] width 344 height 31
select select "1afbf387-5ad5-4f6b-b78c-75acb7eddcbd"
click at [552, 350] on select "Select Upload 01MOCK_SESSION_POPO 02STUDY_STRATS_SI 01SI_SESSION 02SI_SESSION 0…" at bounding box center [724, 365] width 344 height 31
click at [906, 366] on button "button" at bounding box center [917, 365] width 42 height 31
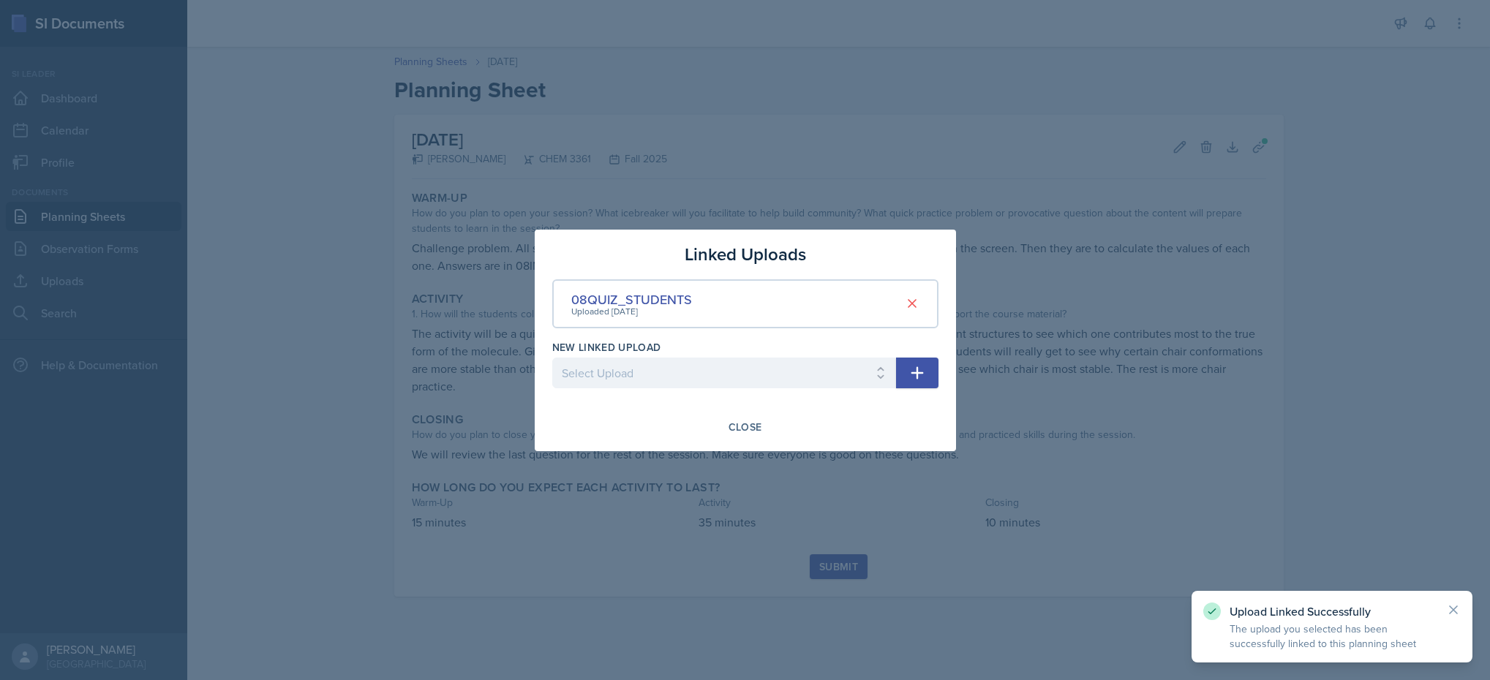
click at [806, 356] on div "New Linked Upload Select Upload 01MOCK_SESSION_POPO 02STUDY_STRATS_SI 01SI_SESS…" at bounding box center [724, 371] width 344 height 63
click at [792, 363] on select "Select Upload 01MOCK_SESSION_POPO 02STUDY_STRATS_SI 01SI_SESSION 02SI_SESSION 0…" at bounding box center [724, 373] width 344 height 31
select select "aa238f6c-dbb1-4086-a9b9-729756073220"
click at [552, 358] on select "Select Upload 01MOCK_SESSION_POPO 02STUDY_STRATS_SI 01SI_SESSION 02SI_SESSION 0…" at bounding box center [724, 373] width 344 height 31
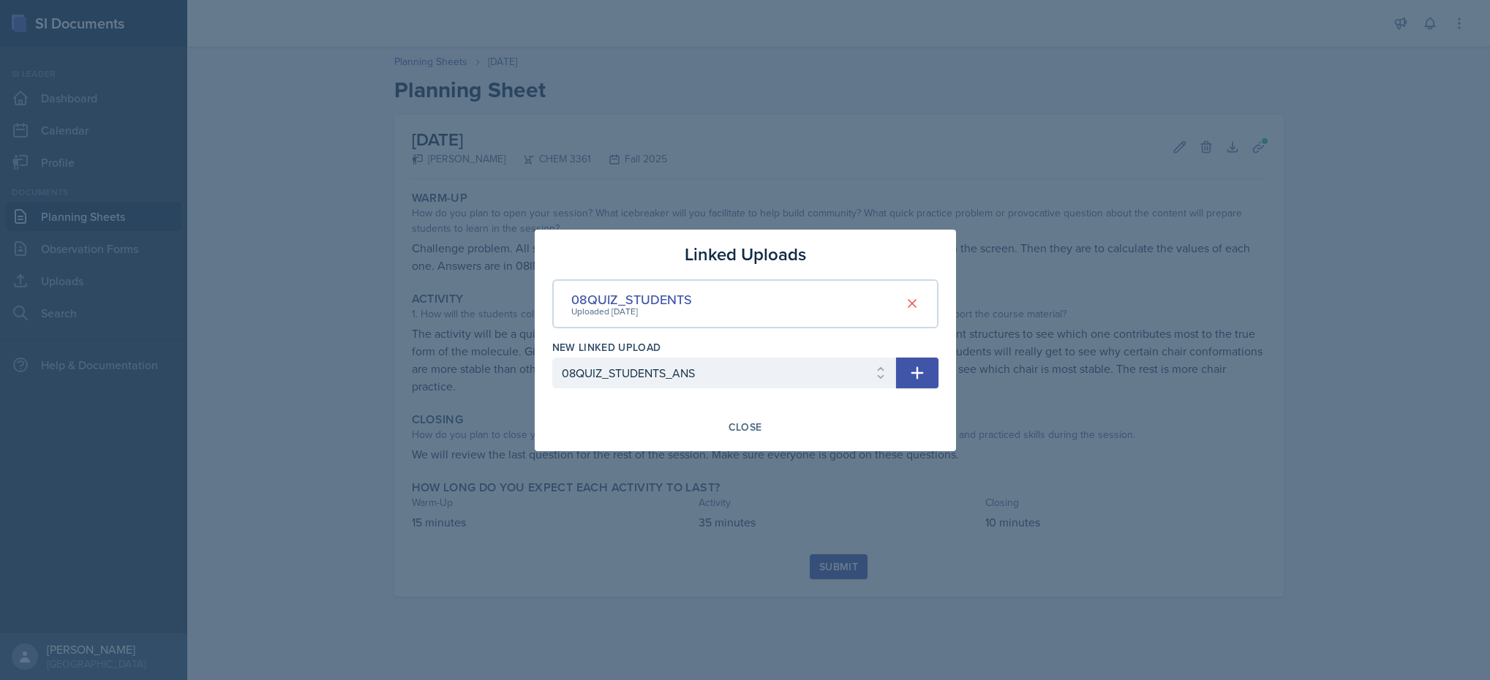
click at [907, 367] on button "button" at bounding box center [917, 373] width 42 height 31
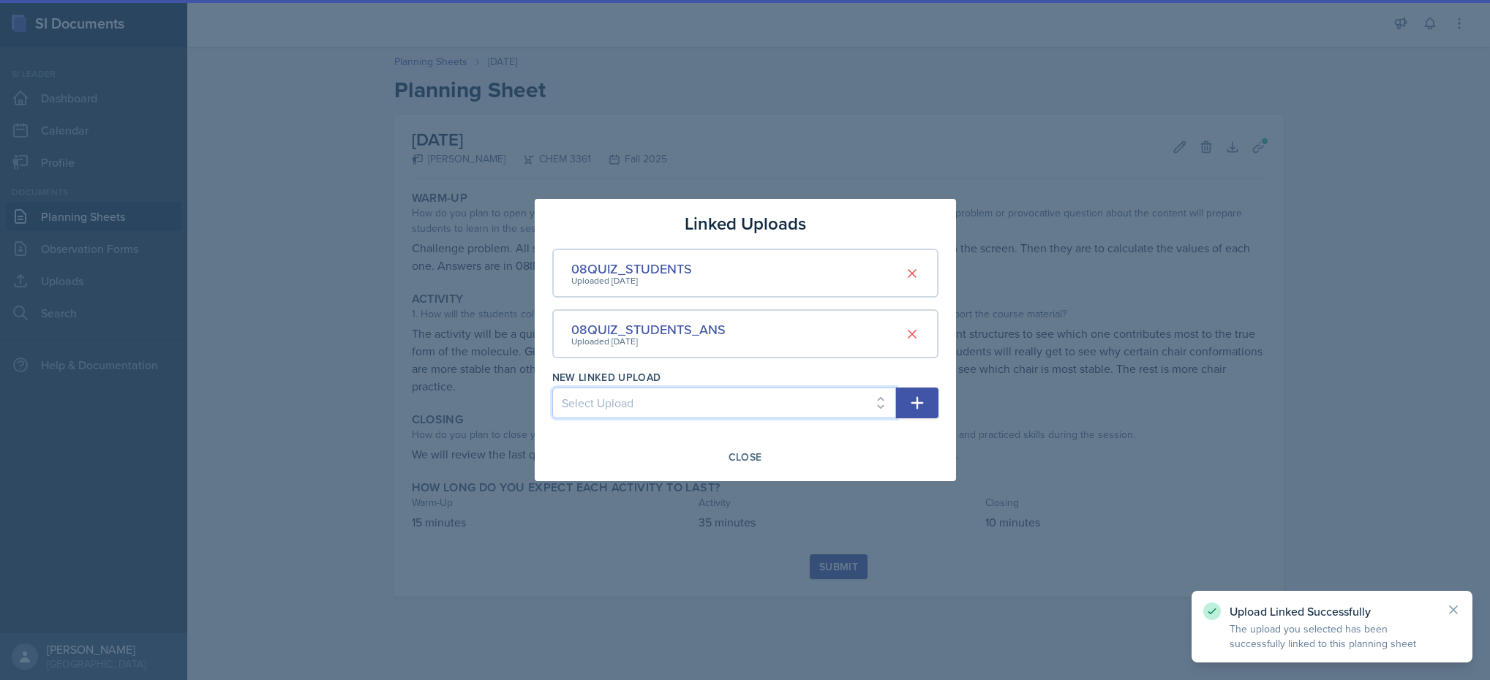
click at [757, 393] on select "Select Upload 01MOCK_SESSION_POPO 02STUDY_STRATS_SI 01SI_SESSION 02SI_SESSION 0…" at bounding box center [724, 403] width 344 height 31
select select "49719f95-7d91-46c2-8644-34f2213e2835"
click at [552, 388] on select "Select Upload 01MOCK_SESSION_POPO 02STUDY_STRATS_SI 01SI_SESSION 02SI_SESSION 0…" at bounding box center [724, 403] width 344 height 31
click at [920, 417] on div "New Linked Upload Select Upload 01MOCK_SESSION_POPO 02STUDY_STRATS_SI 01SI_SESS…" at bounding box center [745, 401] width 386 height 63
click at [920, 415] on button "button" at bounding box center [917, 403] width 42 height 31
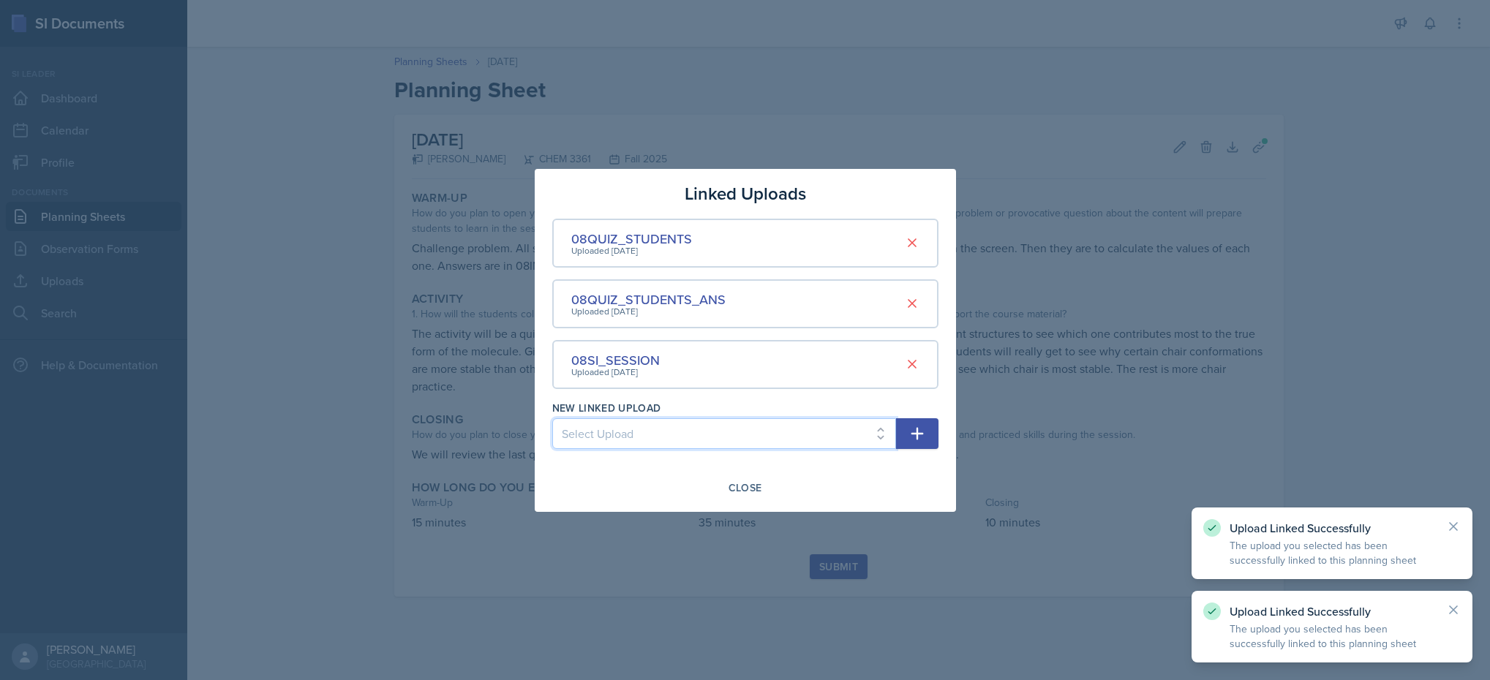
click at [744, 423] on select "Select Upload 01MOCK_SESSION_POPO 02STUDY_STRATS_SI 01SI_SESSION 02SI_SESSION 0…" at bounding box center [724, 433] width 344 height 31
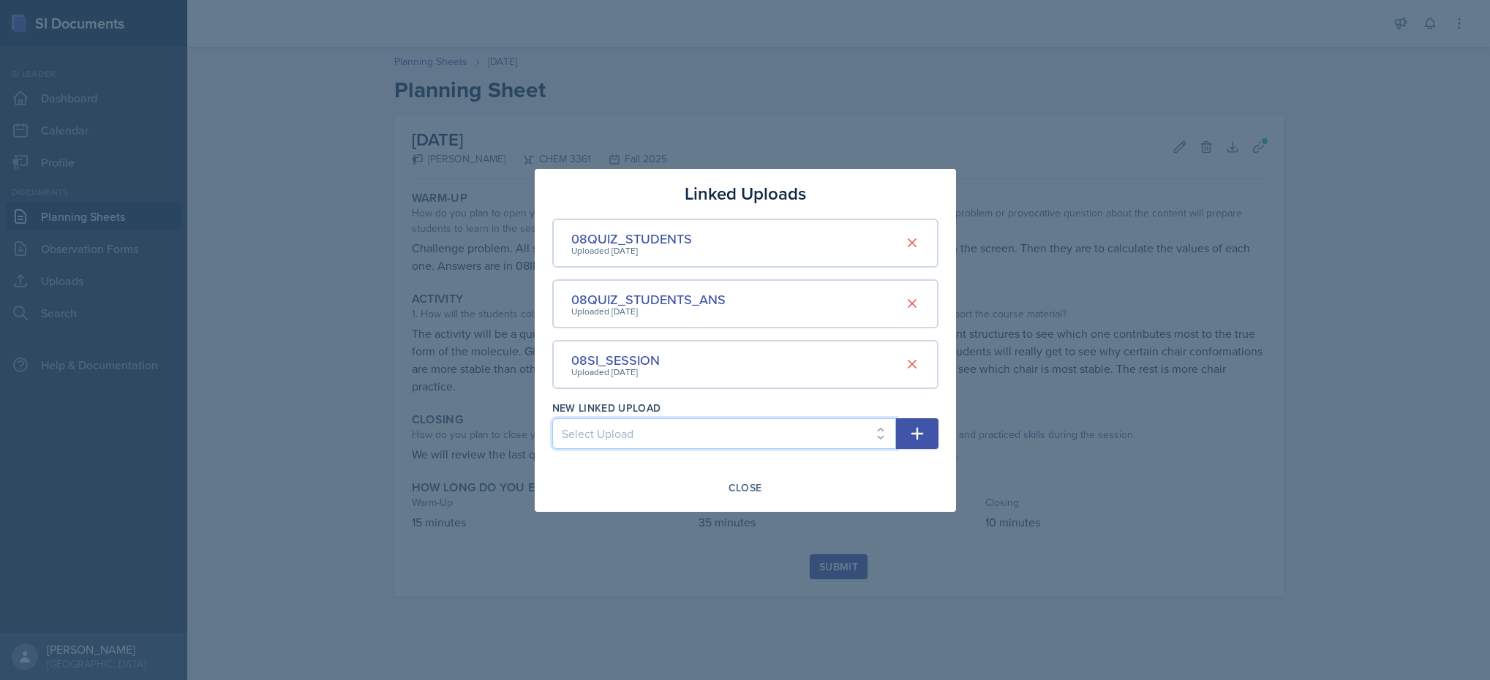
select select "32390d72-05f3-48bd-a0a5-c9db3df23eee"
click at [552, 418] on select "Select Upload 01MOCK_SESSION_POPO 02STUDY_STRATS_SI 01SI_SESSION 02SI_SESSION 0…" at bounding box center [724, 433] width 344 height 31
click at [917, 425] on icon "button" at bounding box center [917, 434] width 18 height 18
select select
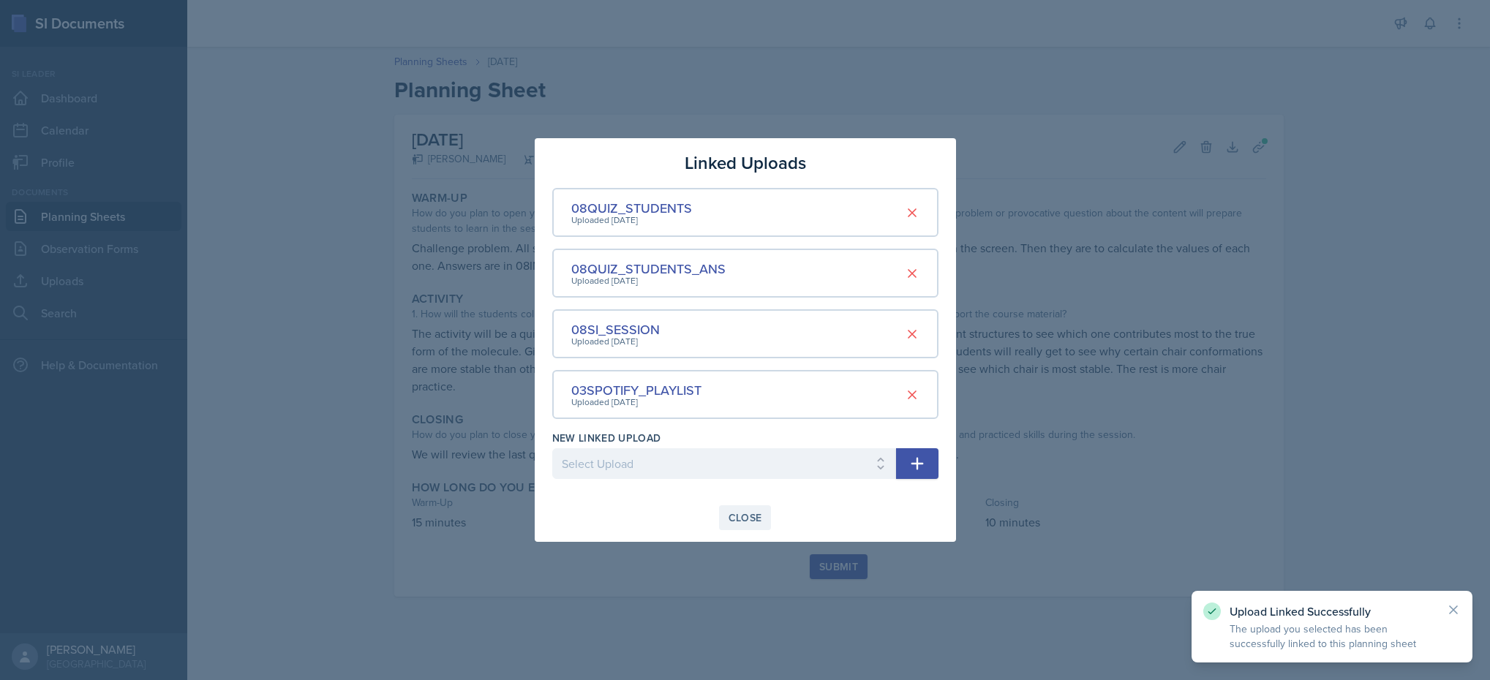
click at [725, 511] on button "Close" at bounding box center [745, 517] width 53 height 25
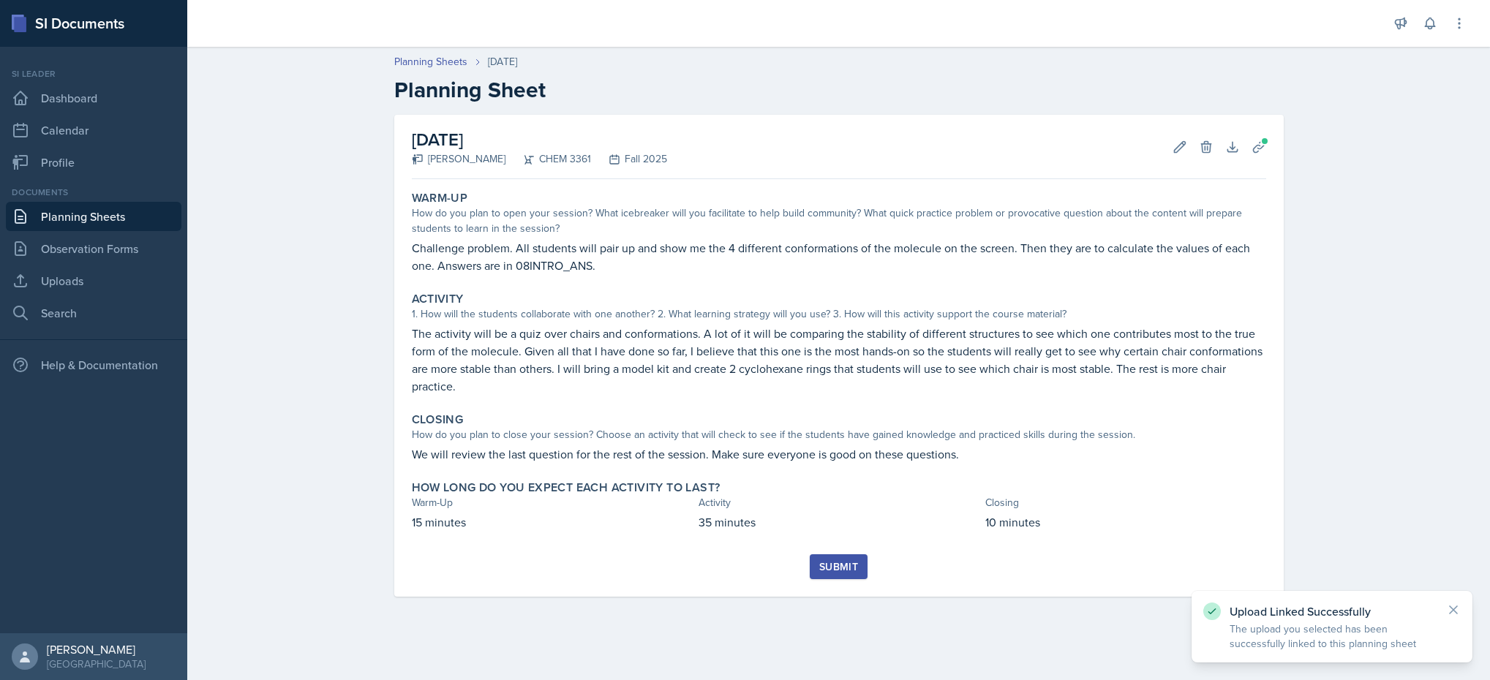
click at [806, 551] on div "Warm-Up How do you plan to open your session? What icebreaker will you facilita…" at bounding box center [839, 369] width 854 height 369
click at [825, 557] on button "Submit" at bounding box center [838, 566] width 58 height 25
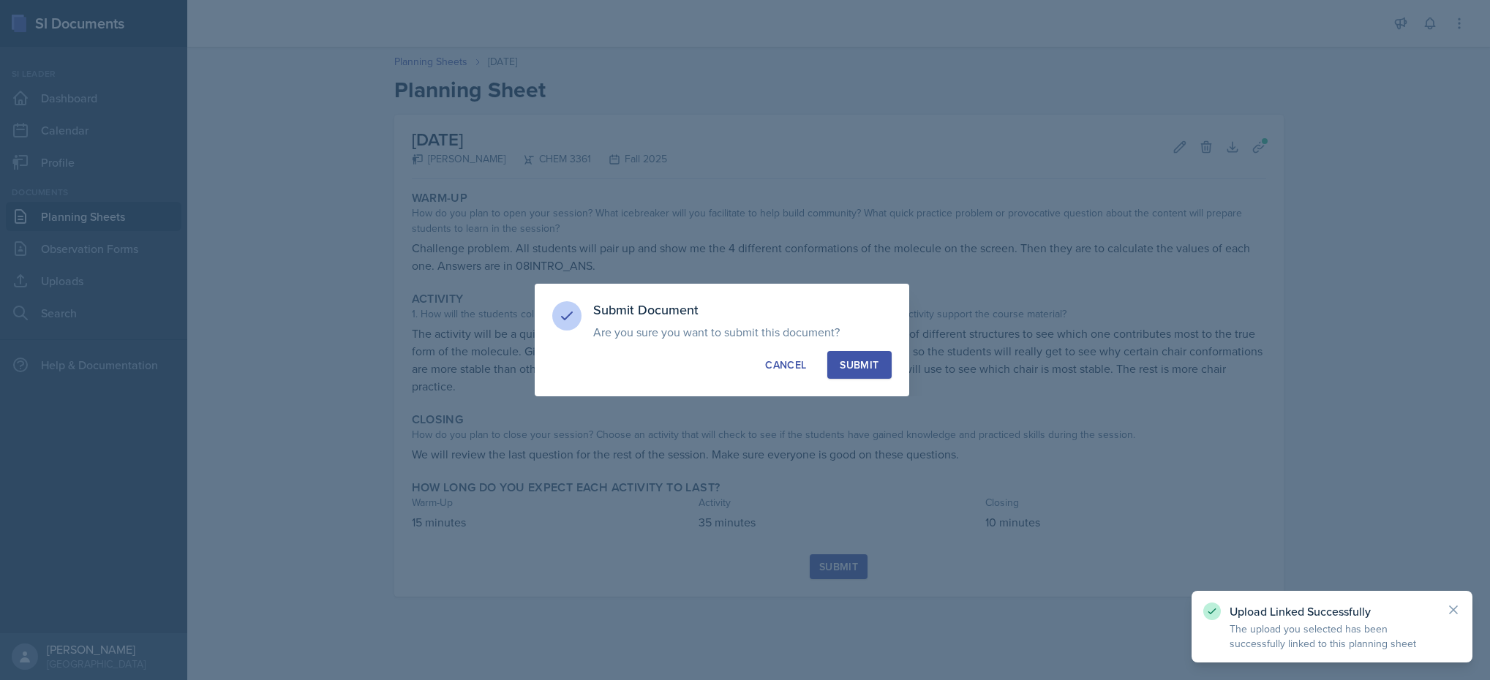
click at [852, 358] on div "Submit" at bounding box center [858, 365] width 39 height 15
